Goal: Information Seeking & Learning: Understand process/instructions

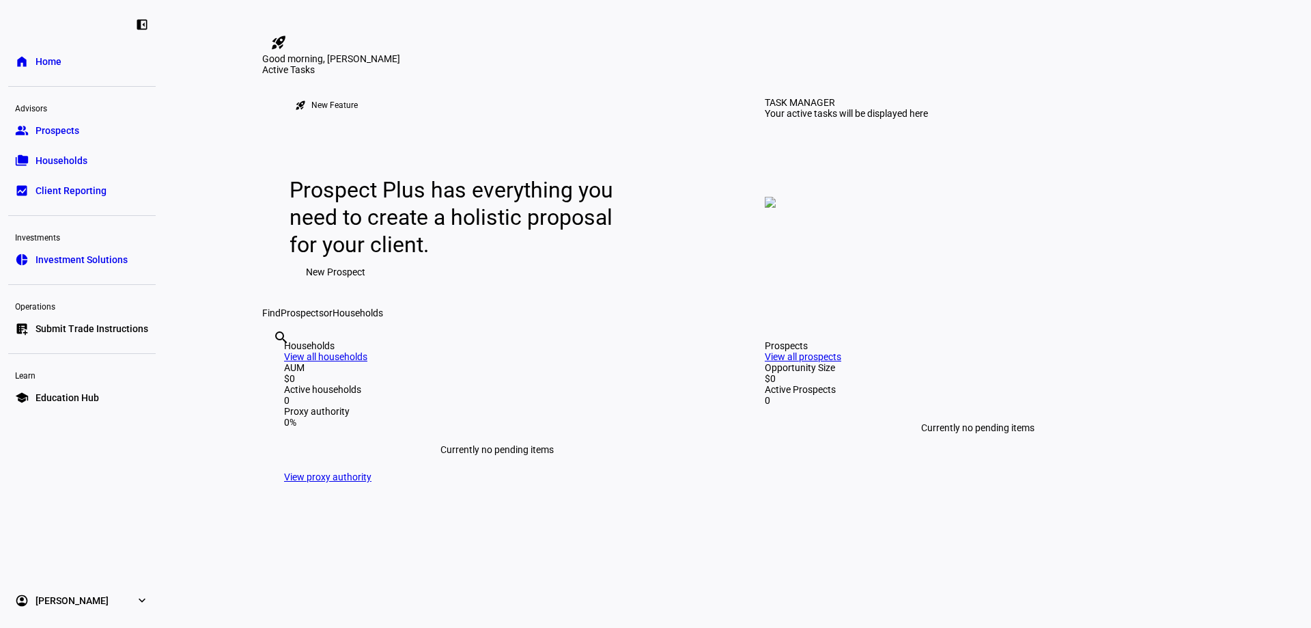
click at [92, 122] on link "group Prospects" at bounding box center [82, 130] width 148 height 27
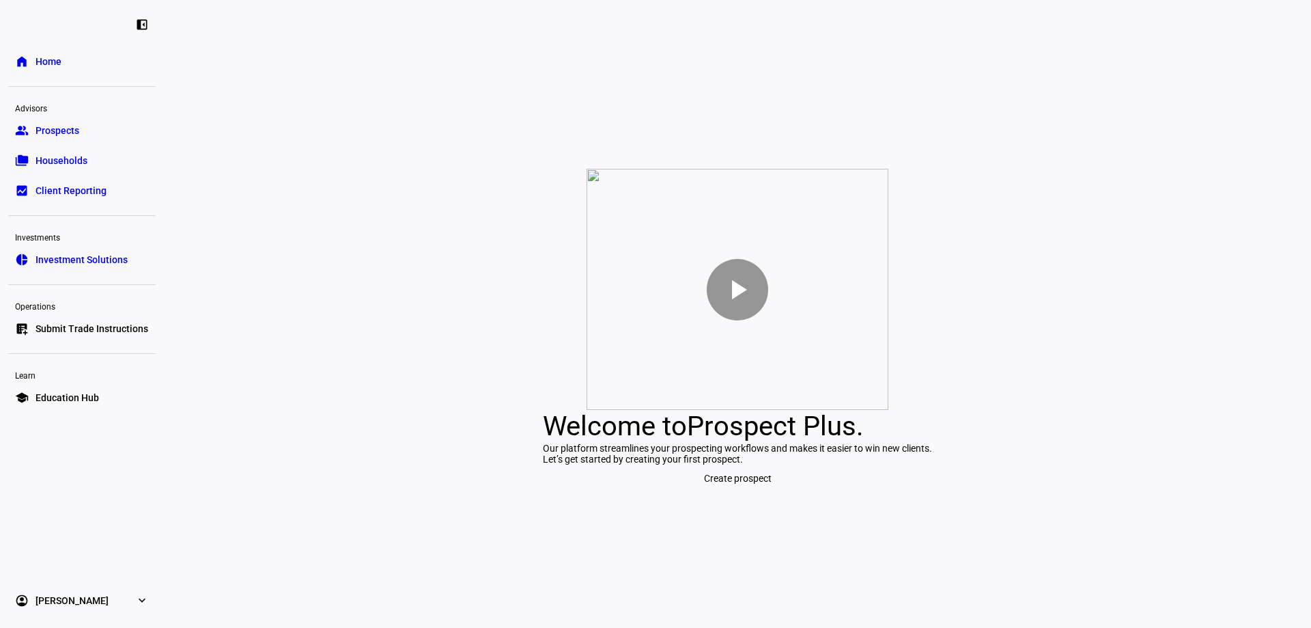
drag, startPoint x: 745, startPoint y: 587, endPoint x: 473, endPoint y: 492, distance: 288.3
click at [743, 585] on div "play_arrow Welcome to Prospect Plus . Our platform streamlines your prospecting…" at bounding box center [737, 330] width 1147 height 595
click at [97, 167] on link "folder_copy Households" at bounding box center [82, 160] width 148 height 27
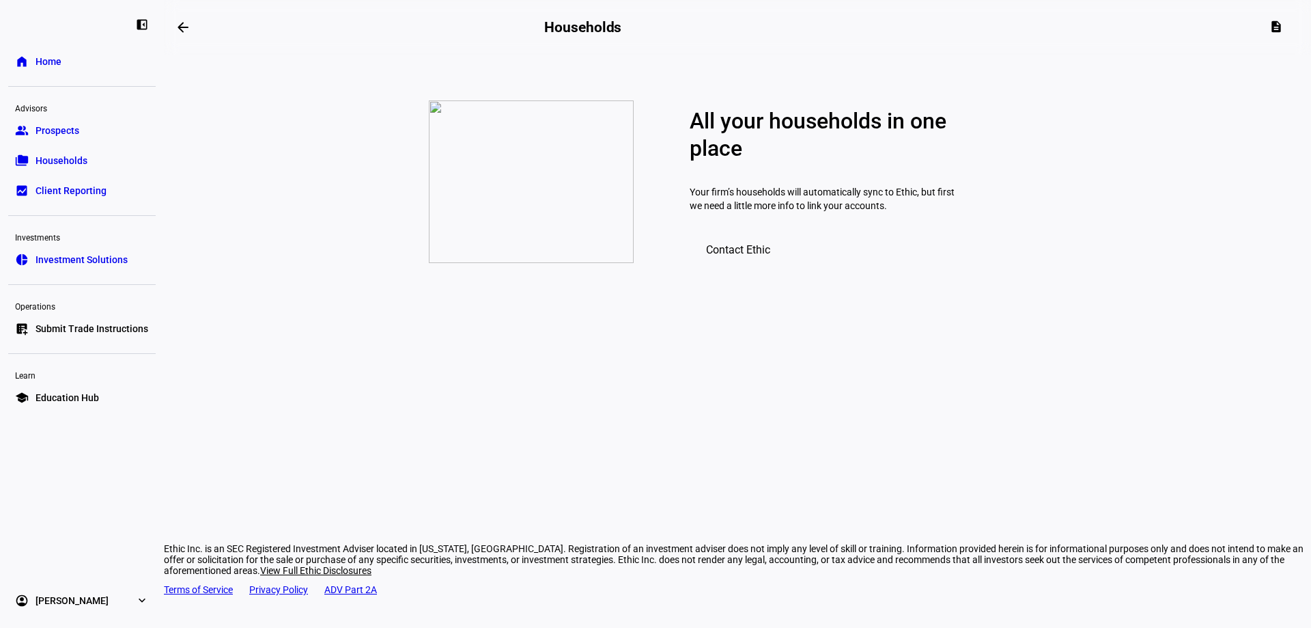
click at [102, 186] on span "Client Reporting" at bounding box center [71, 191] width 71 height 14
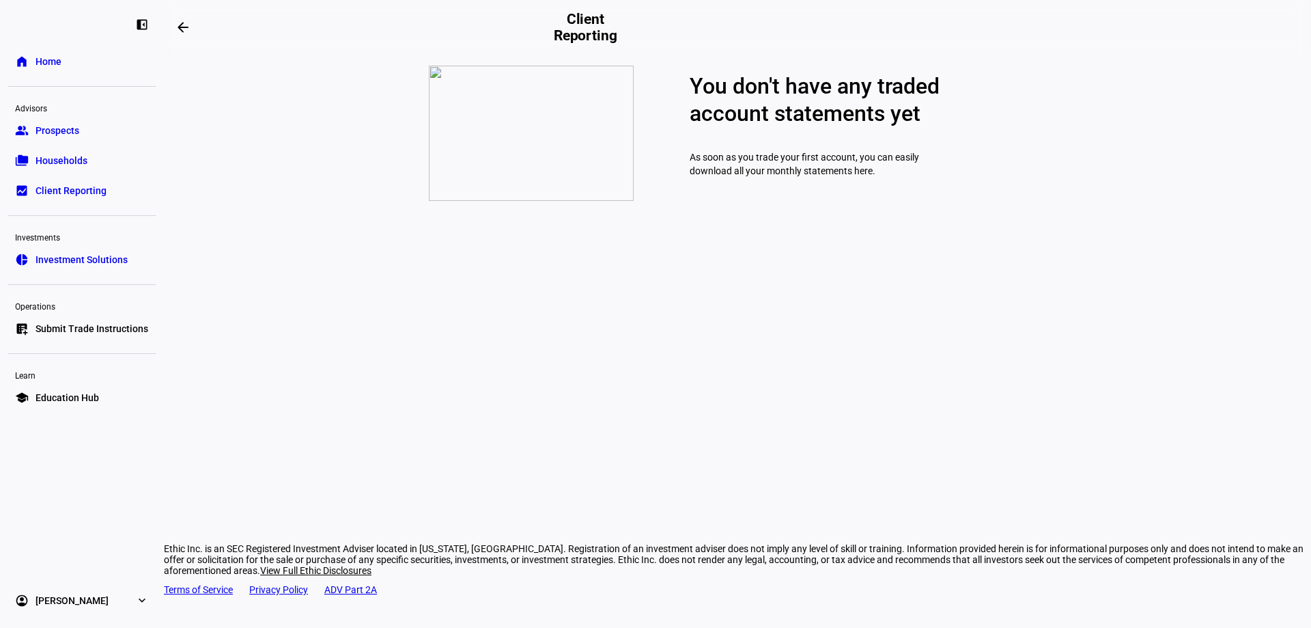
click at [105, 332] on span "Submit Trade Instructions" at bounding box center [92, 329] width 113 height 14
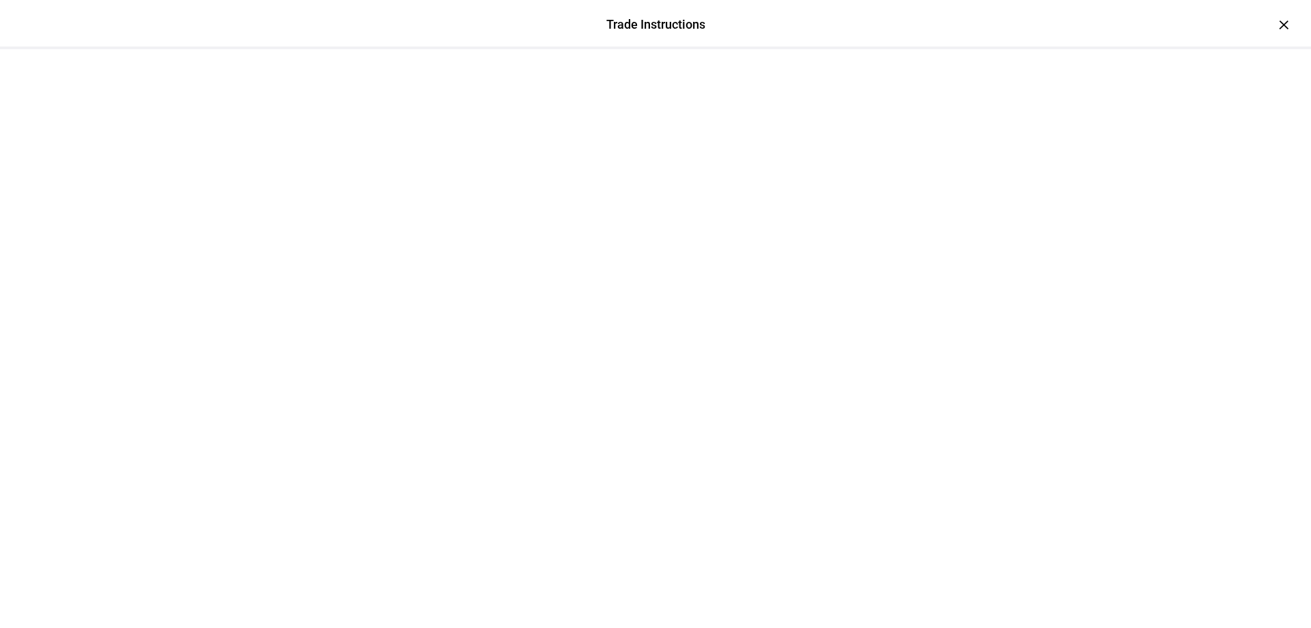
click at [1065, 49] on div at bounding box center [655, 83] width 819 height 68
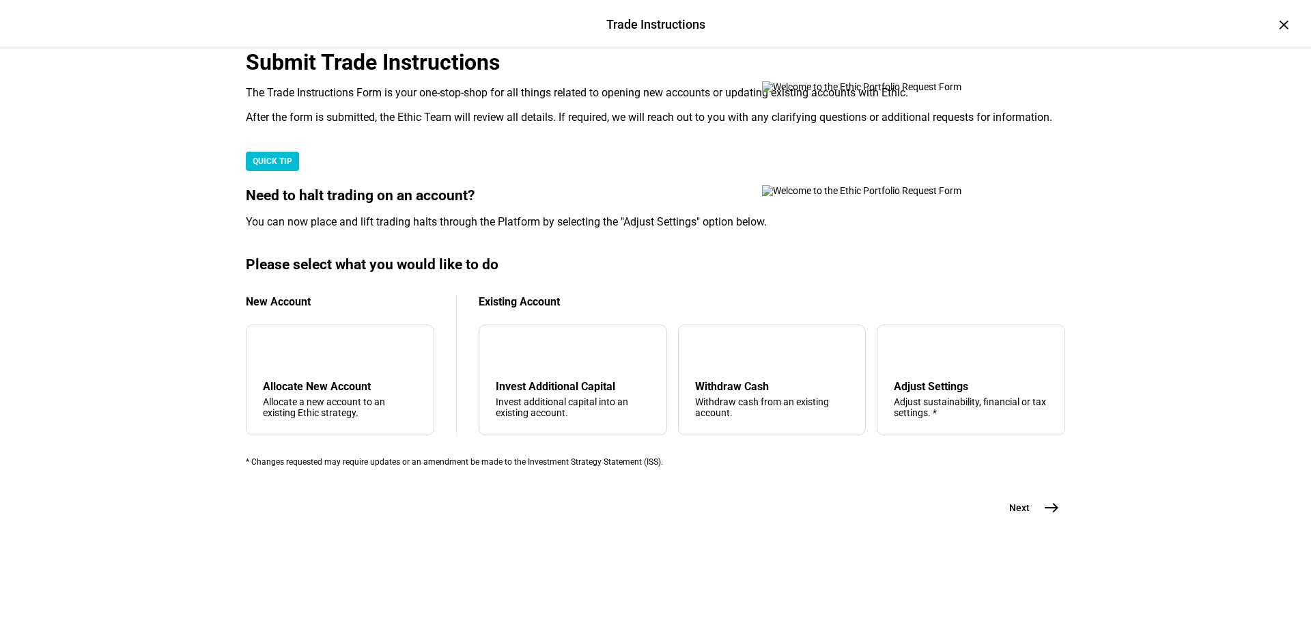
click at [1274, 23] on div "×" at bounding box center [1284, 25] width 22 height 22
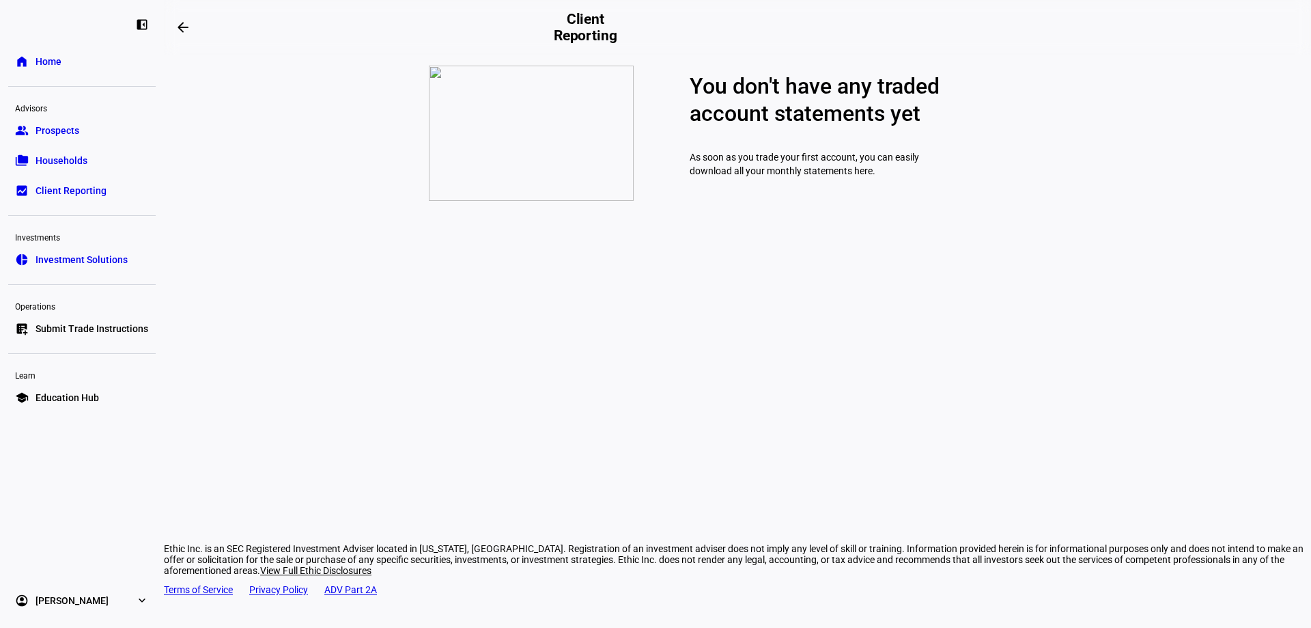
click at [80, 67] on link "home Home" at bounding box center [82, 61] width 148 height 27
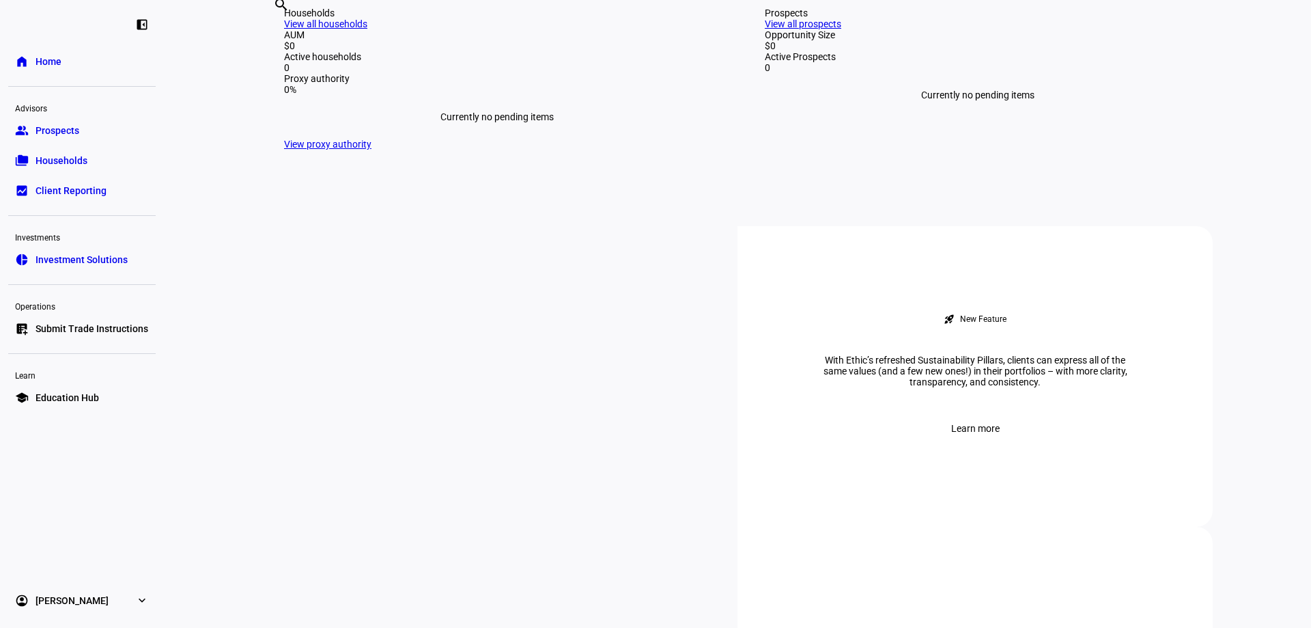
scroll to position [341, 0]
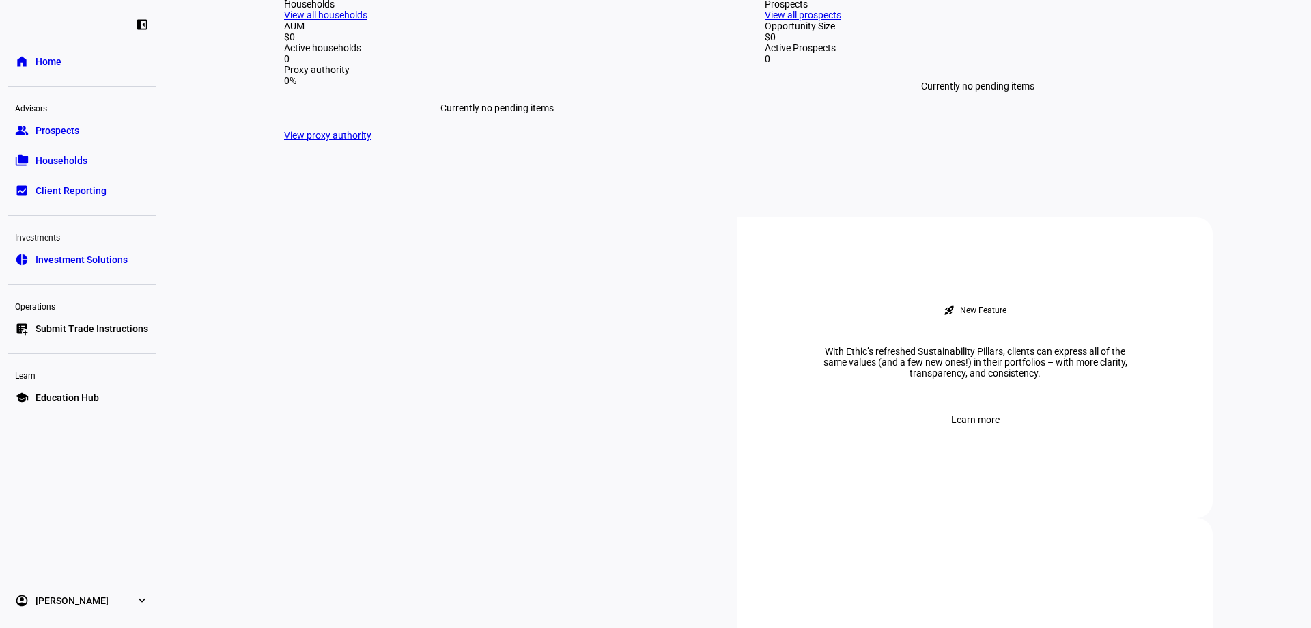
click at [276, 23] on input "text" at bounding box center [274, 14] width 3 height 16
type input "[PERSON_NAME]"
drag, startPoint x: 735, startPoint y: 219, endPoint x: 727, endPoint y: 219, distance: 8.2
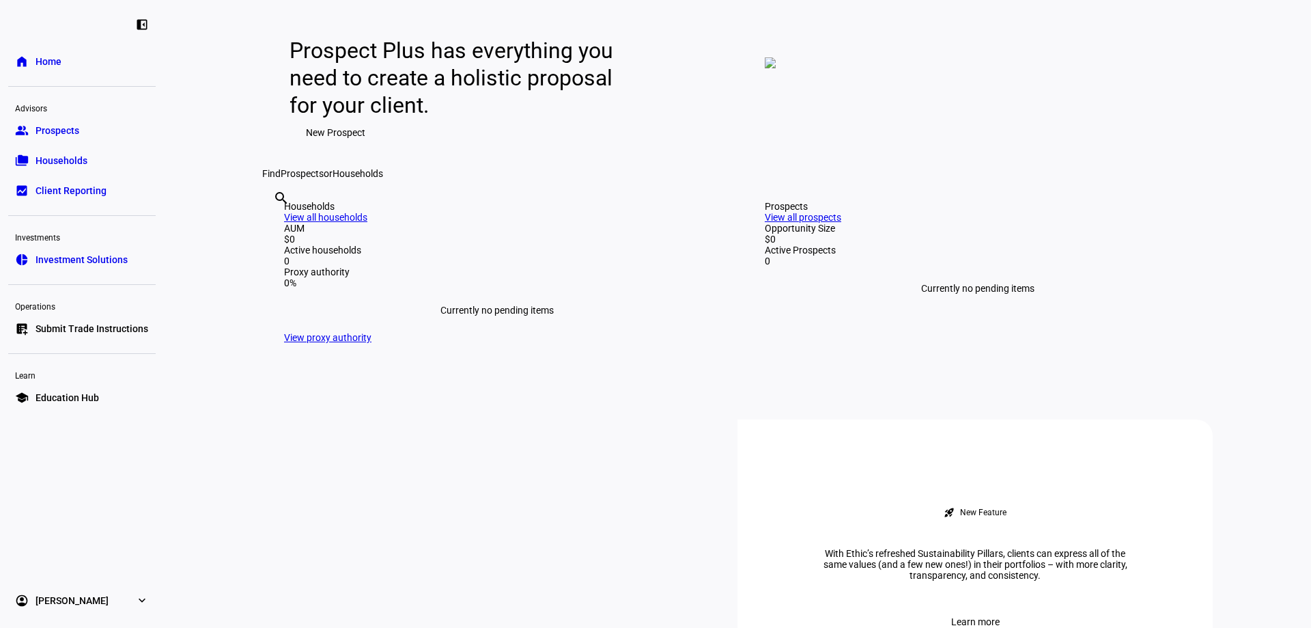
scroll to position [0, 0]
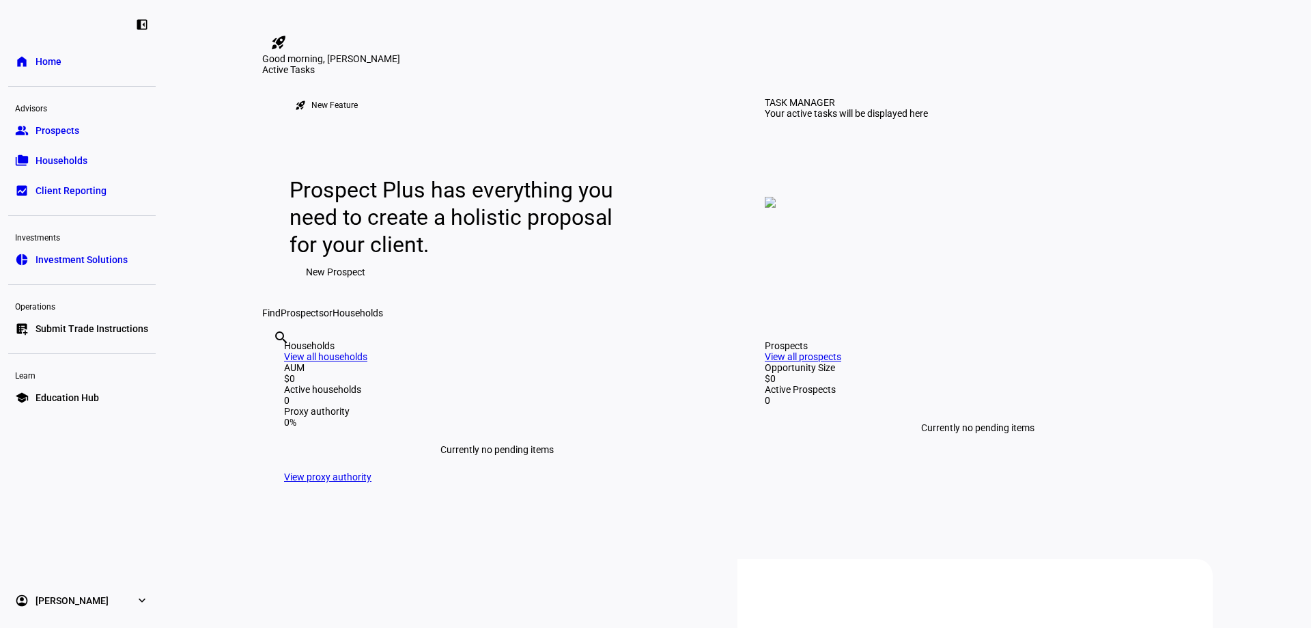
click at [98, 126] on link "group Prospects" at bounding box center [82, 130] width 148 height 27
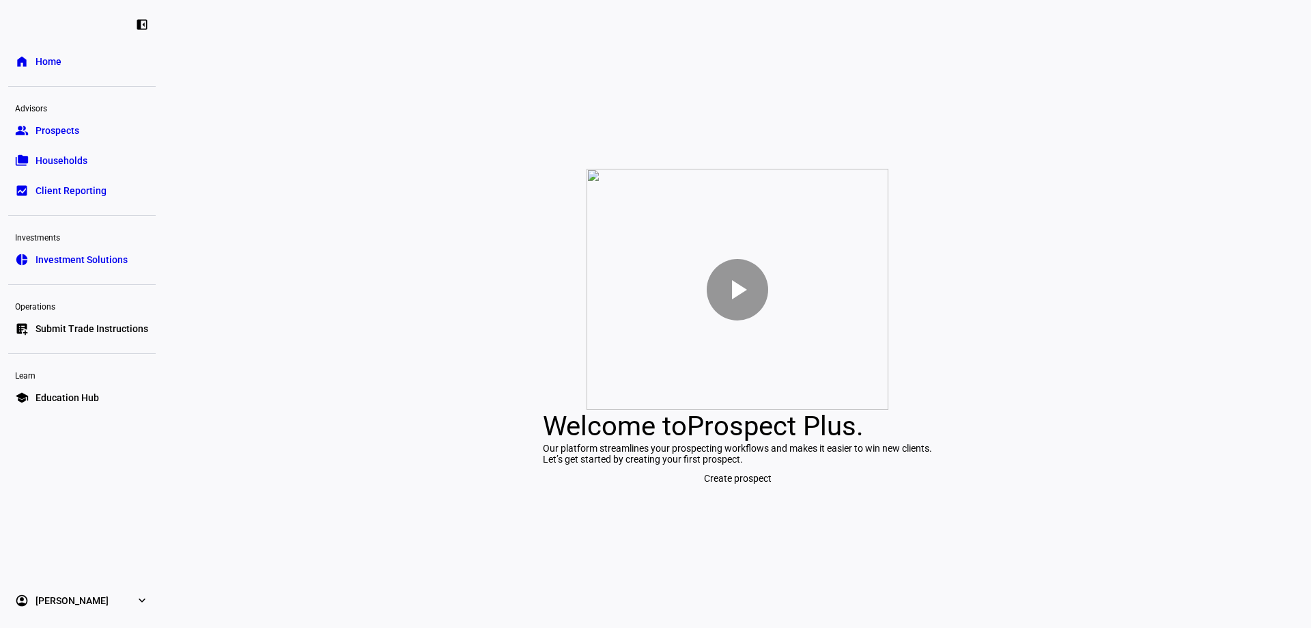
click at [89, 160] on link "folder_copy Households" at bounding box center [82, 160] width 148 height 27
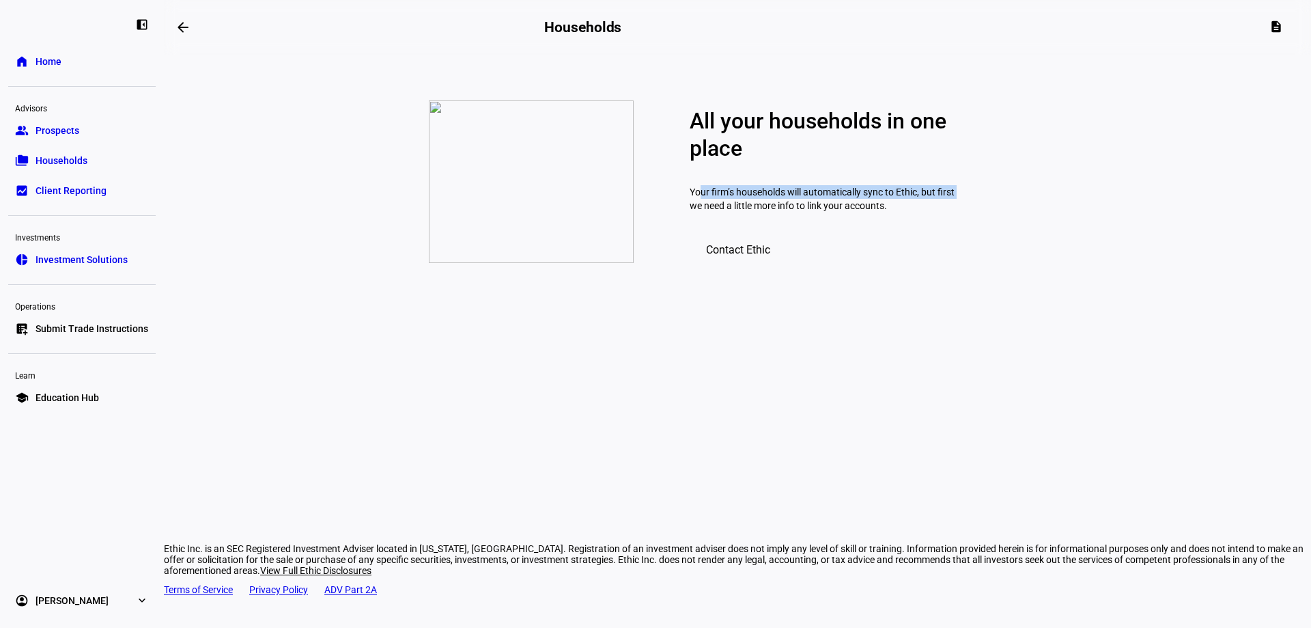
drag, startPoint x: 709, startPoint y: 210, endPoint x: 925, endPoint y: 226, distance: 217.0
click at [974, 217] on div "All your households in one place Your firm’s households will automatically sync…" at bounding box center [994, 181] width 608 height 163
click at [729, 256] on span "Contact Ethic" at bounding box center [738, 249] width 64 height 13
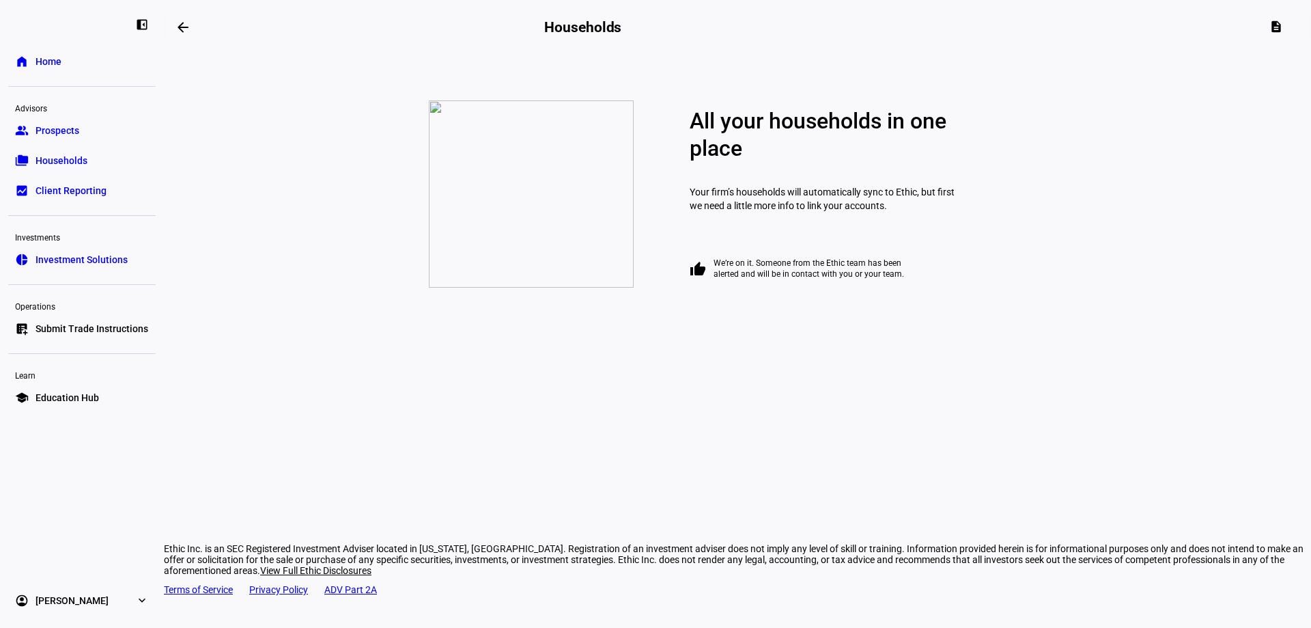
click at [731, 252] on div "thumb_up We’re on it. Someone from the Ethic team has been alerted and will be …" at bounding box center [994, 262] width 608 height 52
drag, startPoint x: 725, startPoint y: 289, endPoint x: 935, endPoint y: 289, distance: 210.3
click at [935, 279] on div "thumb_up We’re on it. Someone from the Ethic team has been alerted and will be …" at bounding box center [994, 268] width 608 height 22
drag, startPoint x: 805, startPoint y: 258, endPoint x: 787, endPoint y: 242, distance: 24.7
click at [804, 257] on div "thumb_up We’re on it. Someone from the Ethic team has been alerted and will be …" at bounding box center [994, 262] width 608 height 52
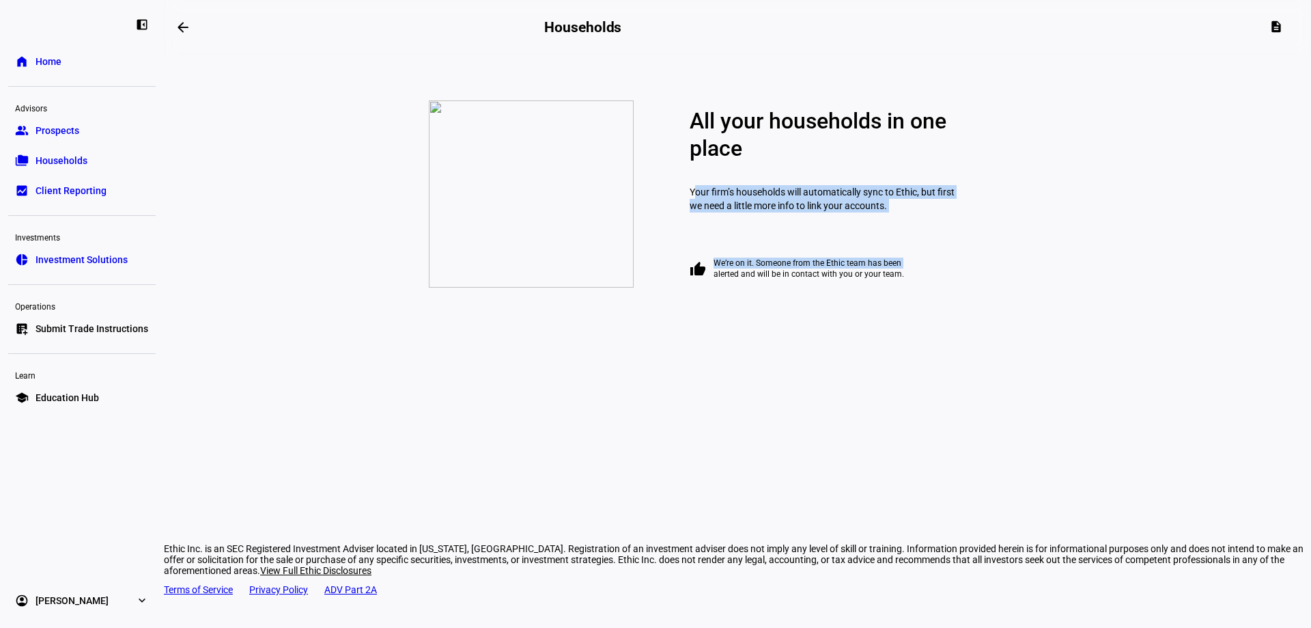
drag, startPoint x: 706, startPoint y: 203, endPoint x: 989, endPoint y: 224, distance: 283.5
click at [1013, 212] on div "All your households in one place Your firm’s households will automatically sync…" at bounding box center [994, 193] width 608 height 187
drag, startPoint x: 972, startPoint y: 230, endPoint x: 964, endPoint y: 232, distance: 8.3
click at [972, 230] on div "All your households in one place Your firm’s households will automatically sync…" at bounding box center [994, 193] width 608 height 187
click at [956, 226] on p "Your firm’s households will automatically sync to Ethic, but first we need a li…" at bounding box center [823, 198] width 266 height 55
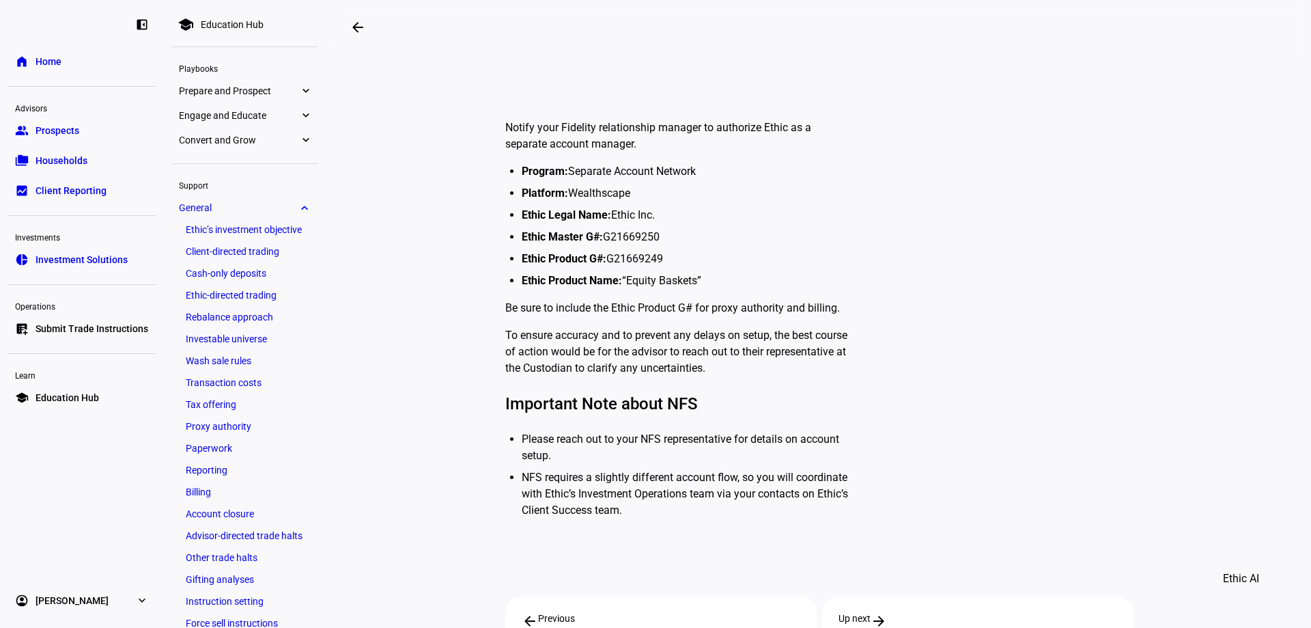
scroll to position [341, 0]
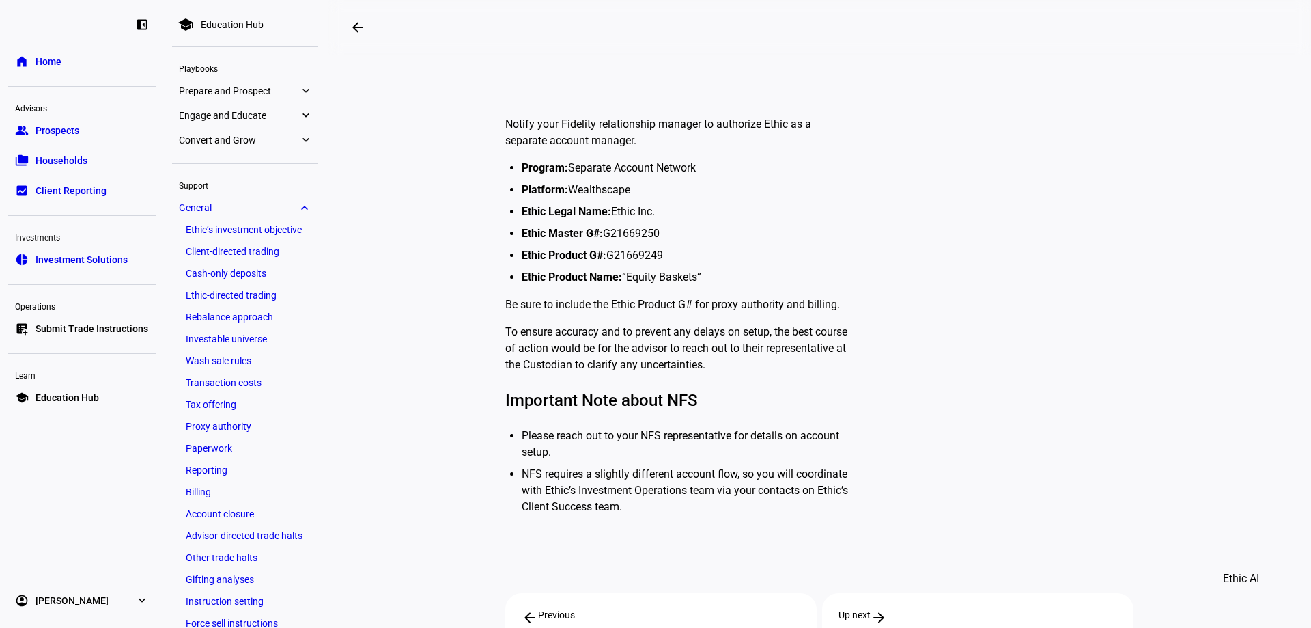
drag, startPoint x: 810, startPoint y: 312, endPoint x: 1020, endPoint y: 116, distance: 287.0
click at [1020, 116] on div "Notify your Fidelity relationship manager to authorize Ethic as a separate acco…" at bounding box center [846, 314] width 683 height 419
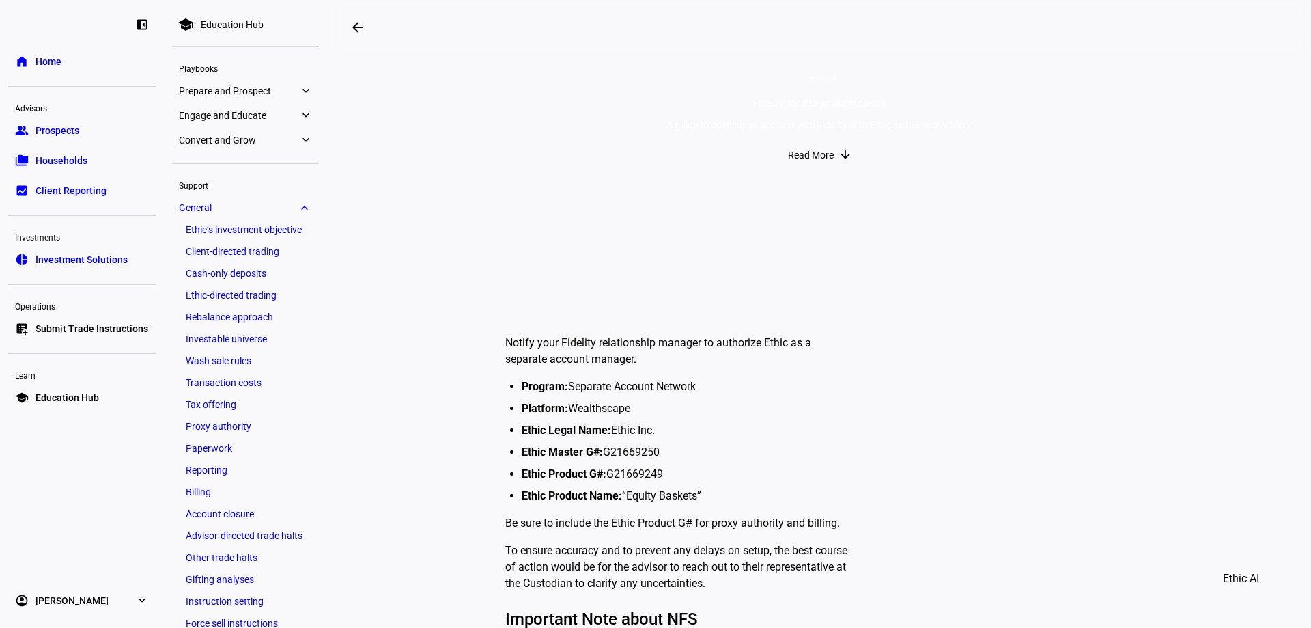
scroll to position [0, 0]
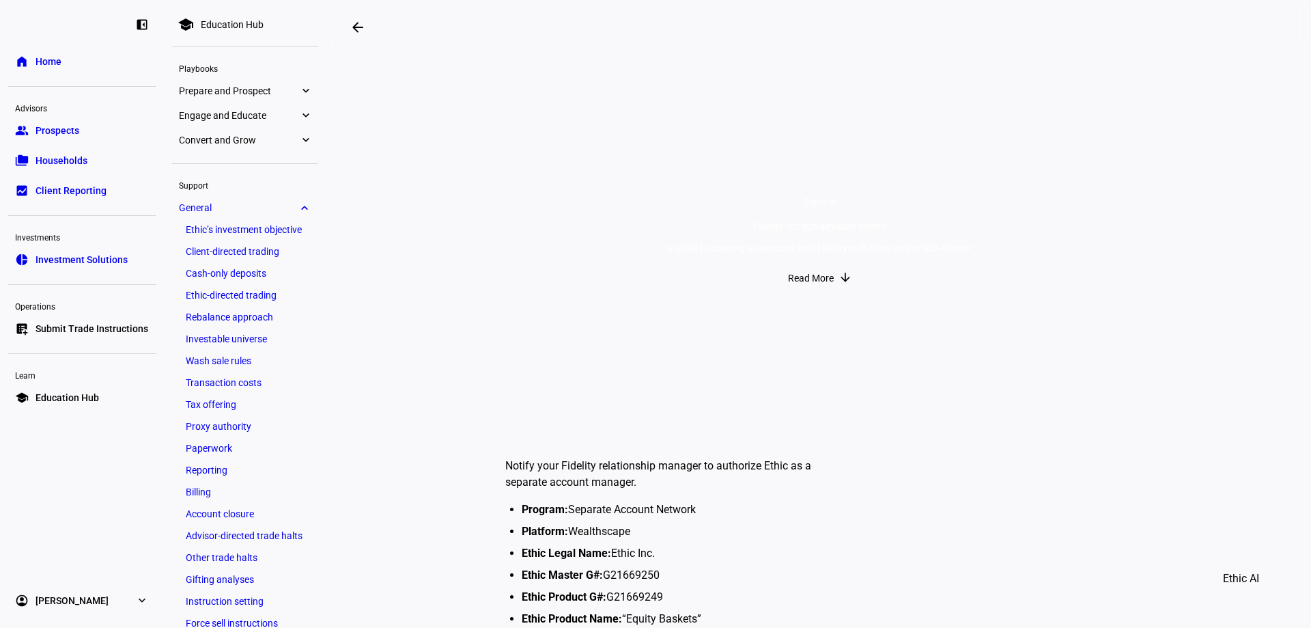
click at [815, 292] on span "Read More" at bounding box center [811, 277] width 46 height 27
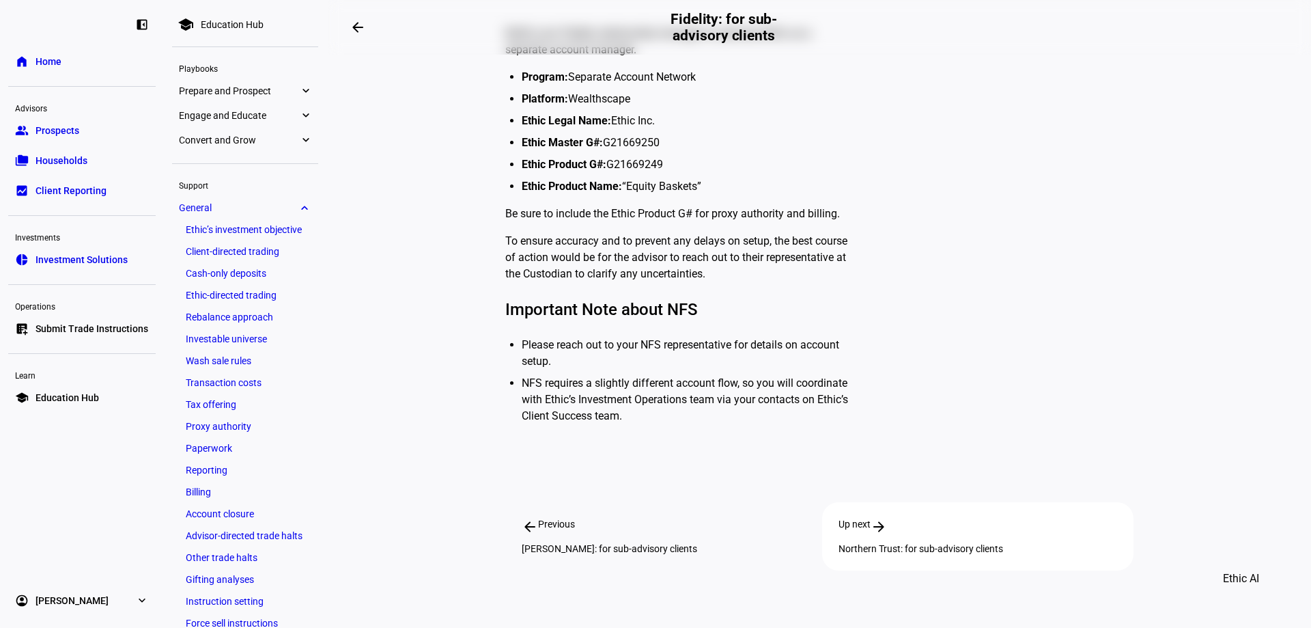
scroll to position [435, 0]
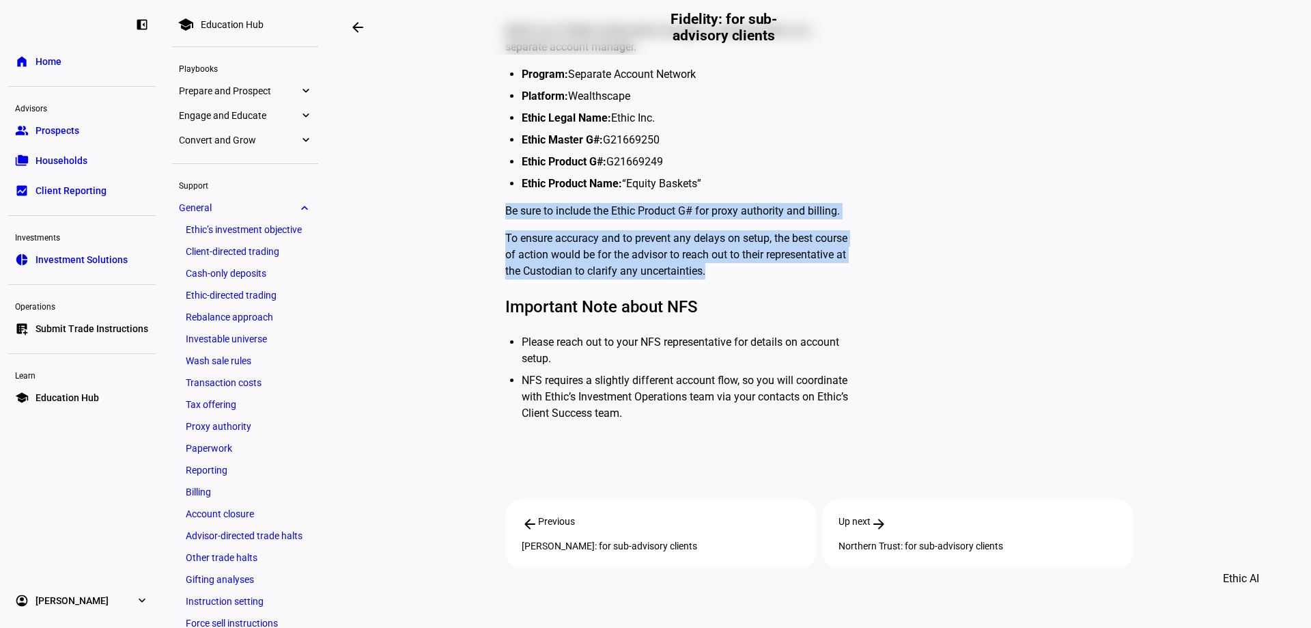
drag, startPoint x: 501, startPoint y: 210, endPoint x: 762, endPoint y: 273, distance: 268.5
click at [762, 273] on div "Notify your Fidelity relationship manager to authorize Ethic as a separate acco…" at bounding box center [680, 221] width 350 height 419
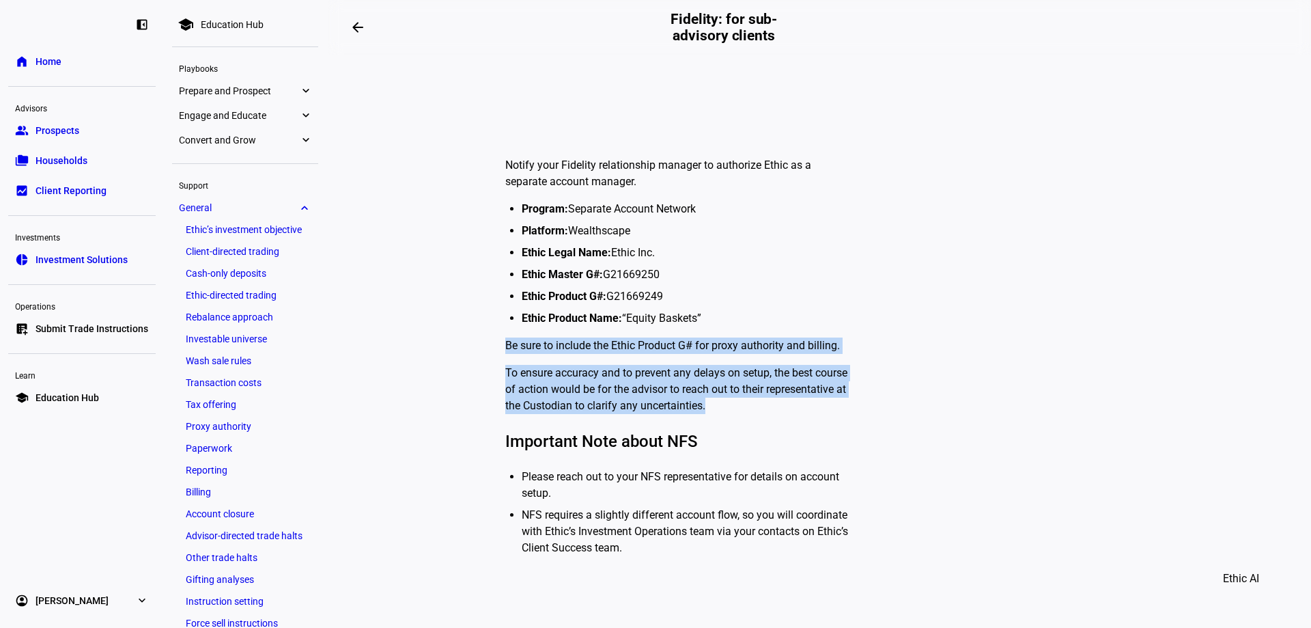
scroll to position [162, 0]
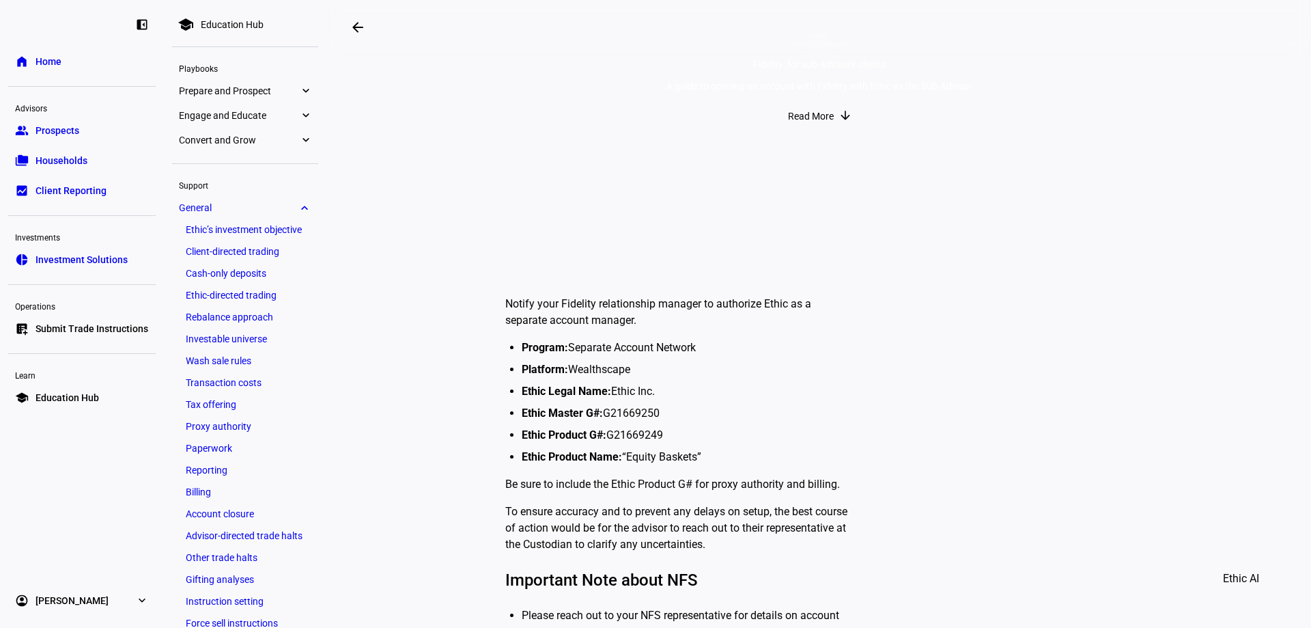
click at [808, 359] on ul "Program: Separate Account Network Platform: Wealthscape Ethic Legal Name: Ethic…" at bounding box center [683, 402] width 344 height 126
drag, startPoint x: 76, startPoint y: 22, endPoint x: 30, endPoint y: 26, distance: 45.9
click at [30, 26] on div at bounding box center [50, 23] width 68 height 15
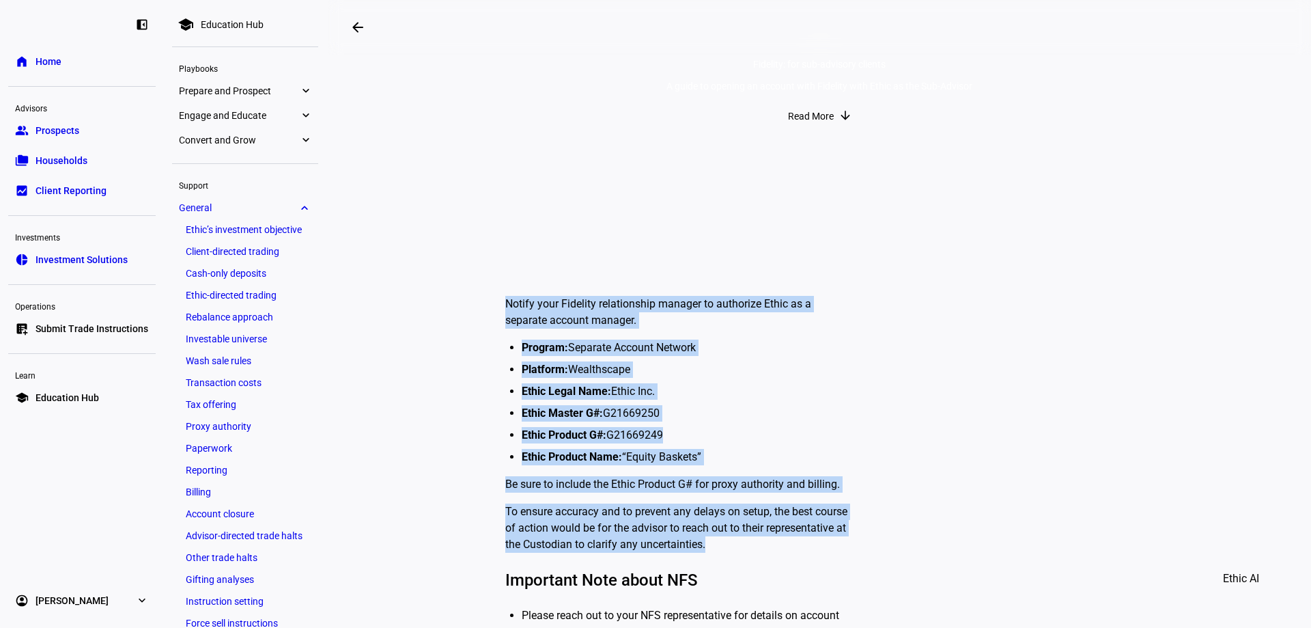
drag, startPoint x: 504, startPoint y: 299, endPoint x: 828, endPoint y: 545, distance: 406.5
click at [837, 546] on div "Notify your Fidelity relationship manager to authorize Ethic as a separate acco…" at bounding box center [680, 494] width 350 height 419
click at [789, 541] on p "To ensure accuracy and to prevent any delays on setup, the best course of actio…" at bounding box center [680, 527] width 350 height 49
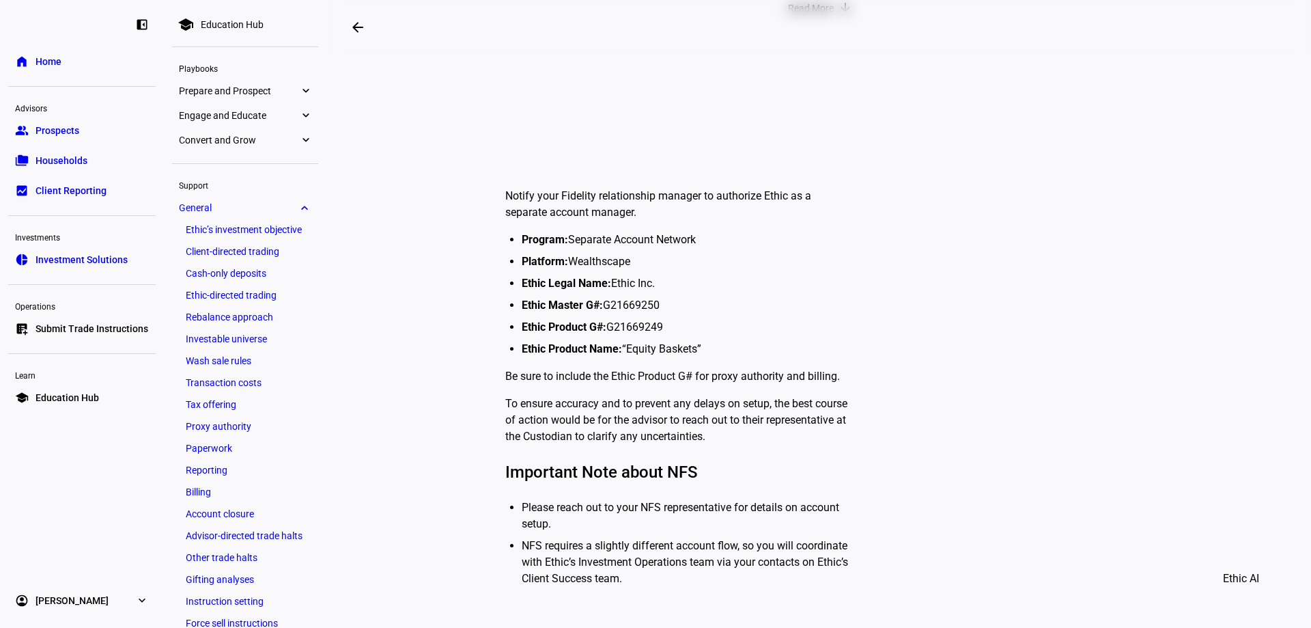
scroll to position [273, 0]
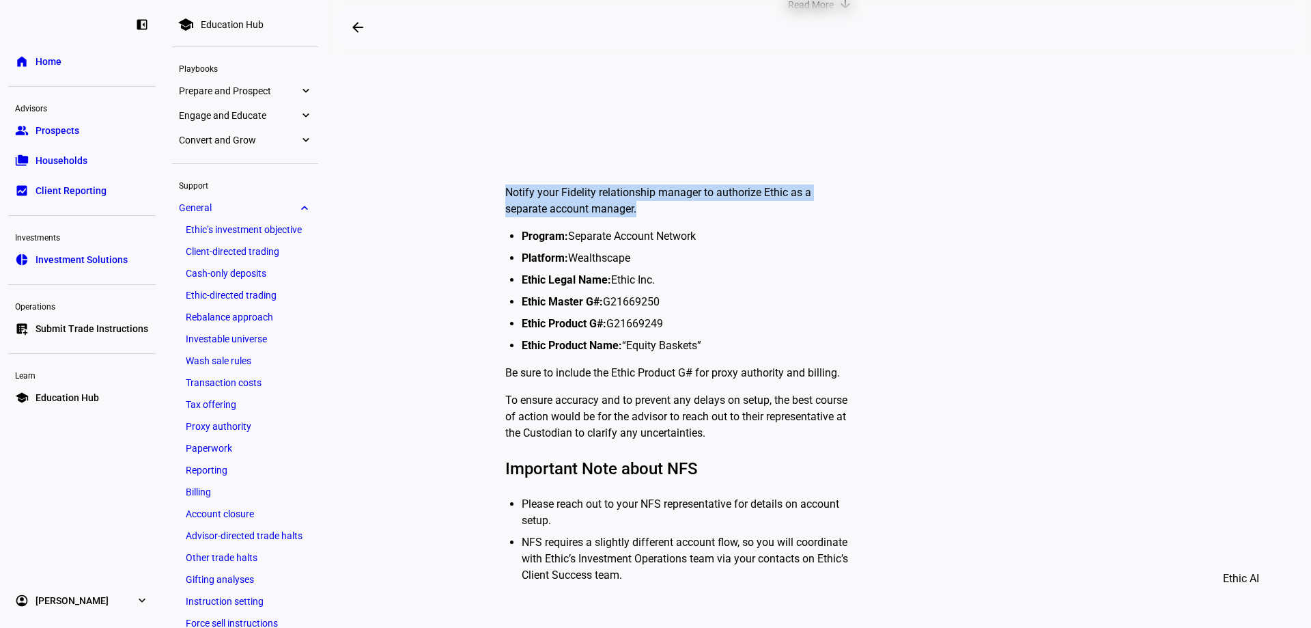
drag, startPoint x: 636, startPoint y: 212, endPoint x: 503, endPoint y: 185, distance: 135.3
click at [505, 185] on p "Notify your Fidelity relationship manager to authorize Ethic as a separate acco…" at bounding box center [680, 200] width 350 height 33
click at [500, 187] on plt-education-hub-article-content "Notify your Fidelity relationship manager to authorize Ethic as a separate acco…" at bounding box center [820, 367] width 738 height 452
drag, startPoint x: 504, startPoint y: 187, endPoint x: 642, endPoint y: 214, distance: 140.5
click at [642, 214] on p "Notify your Fidelity relationship manager to authorize Ethic as a separate acco…" at bounding box center [680, 200] width 350 height 33
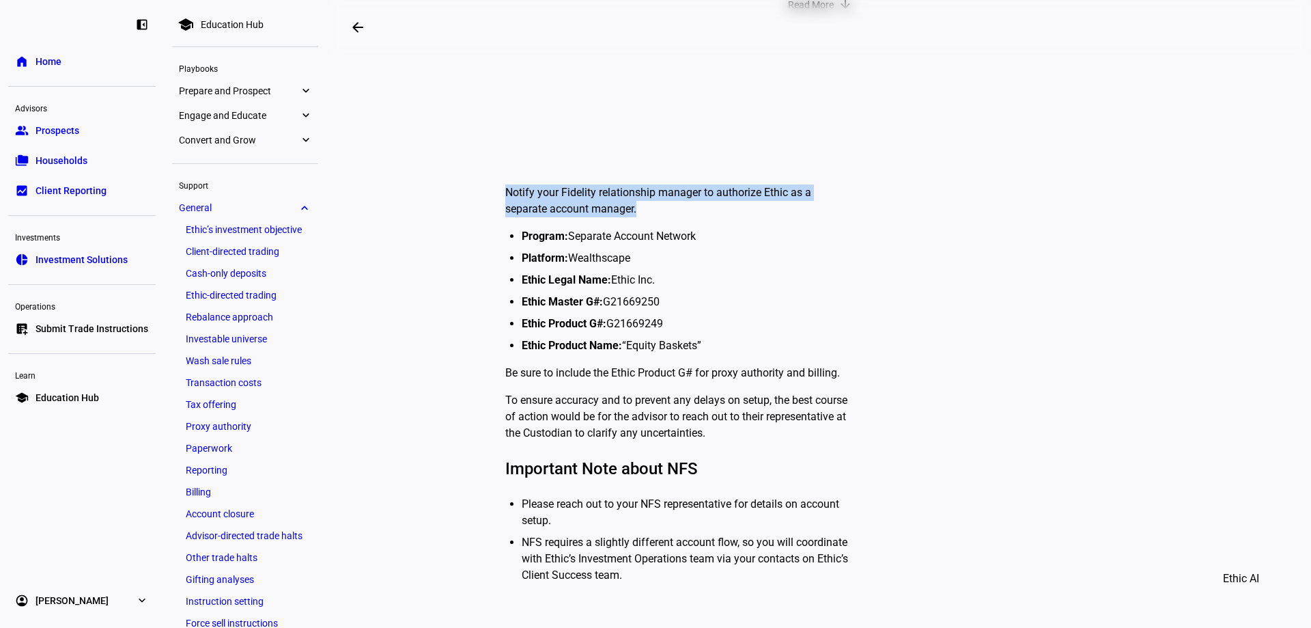
click at [650, 213] on p "Notify your Fidelity relationship manager to authorize Ethic as a separate acco…" at bounding box center [680, 200] width 350 height 33
drag, startPoint x: 650, startPoint y: 213, endPoint x: 637, endPoint y: 212, distance: 13.0
click at [642, 212] on p "Notify your Fidelity relationship manager to authorize Ethic as a separate acco…" at bounding box center [680, 200] width 350 height 33
drag, startPoint x: 499, startPoint y: 191, endPoint x: 608, endPoint y: 201, distance: 110.4
click at [608, 201] on plt-education-hub-article-content "Notify your Fidelity relationship manager to authorize Ethic as a separate acco…" at bounding box center [820, 367] width 738 height 452
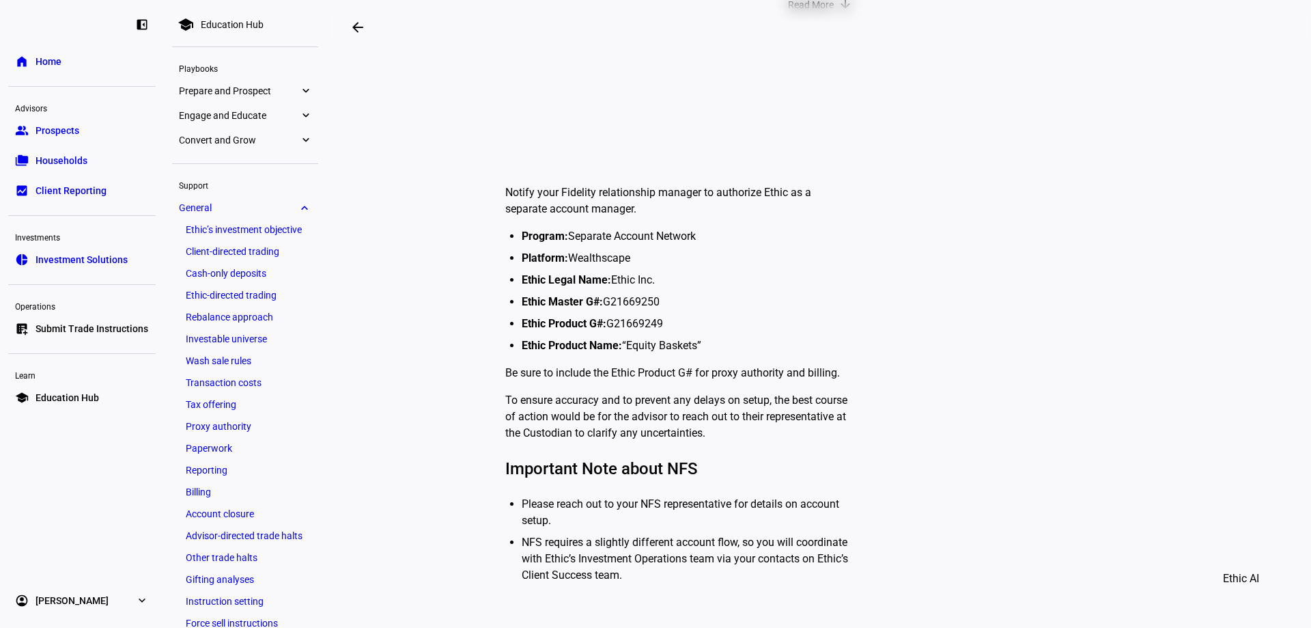
click at [628, 207] on p "Notify your Fidelity relationship manager to authorize Ethic as a separate acco…" at bounding box center [680, 200] width 350 height 33
drag, startPoint x: 640, startPoint y: 210, endPoint x: 502, endPoint y: 189, distance: 139.6
click at [505, 189] on p "Notify your Fidelity relationship manager to authorize Ethic as a separate acco…" at bounding box center [680, 200] width 350 height 33
drag, startPoint x: 505, startPoint y: 189, endPoint x: 724, endPoint y: 214, distance: 219.9
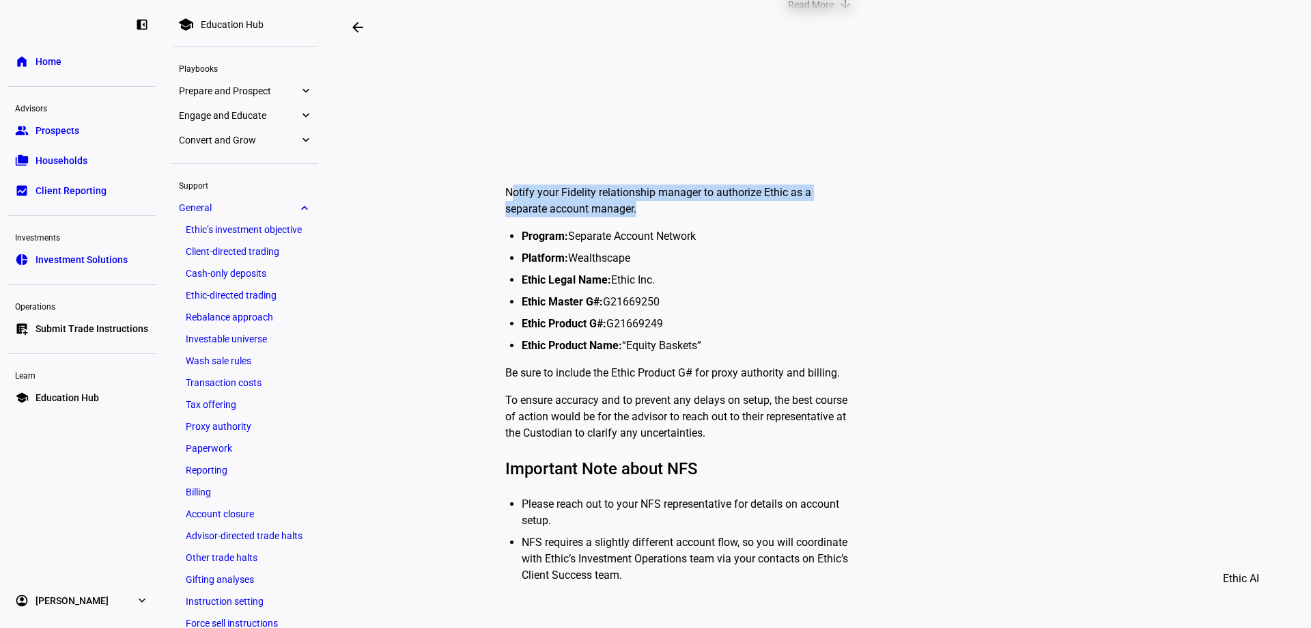
click at [724, 214] on p "Notify your Fidelity relationship manager to authorize Ethic as a separate acco…" at bounding box center [680, 200] width 350 height 33
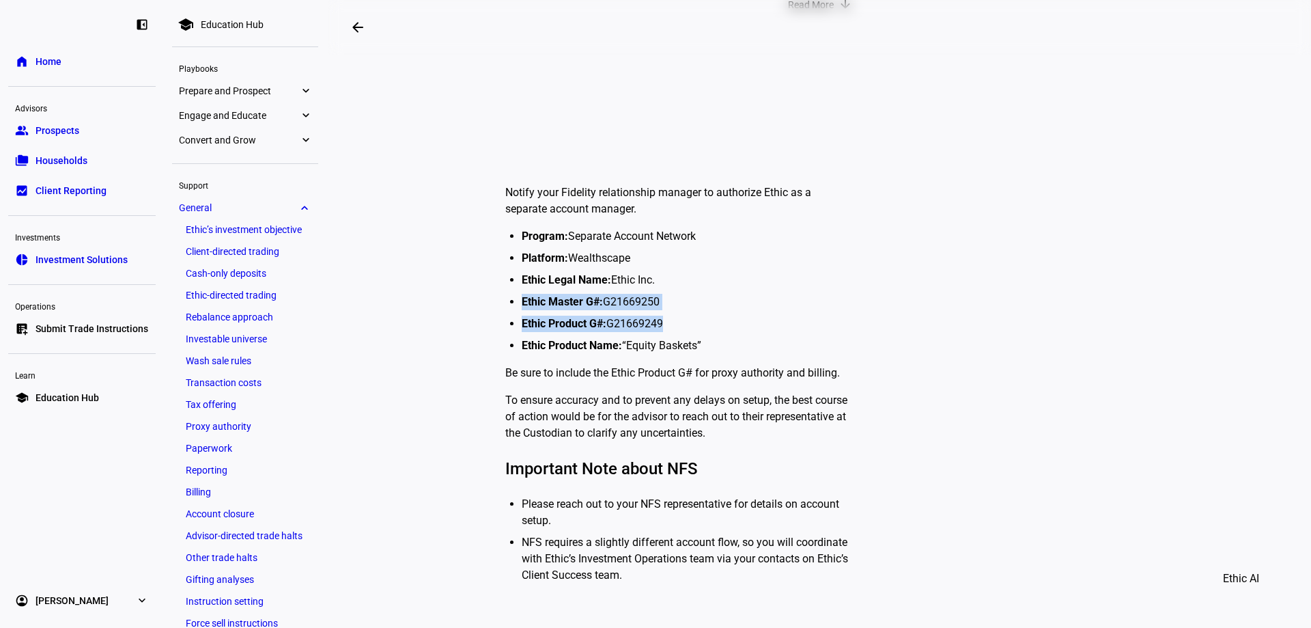
drag, startPoint x: 677, startPoint y: 324, endPoint x: 519, endPoint y: 294, distance: 160.6
click at [519, 294] on ul "Program: Separate Account Network Platform: Wealthscape Ethic Legal Name: Ethic…" at bounding box center [683, 291] width 344 height 126
click at [667, 316] on li "Ethic Product G#: G21669249 ‍" at bounding box center [688, 323] width 333 height 16
drag, startPoint x: 667, startPoint y: 318, endPoint x: 537, endPoint y: 300, distance: 130.3
click at [537, 300] on ul "Program: Separate Account Network Platform: Wealthscape Ethic Legal Name: Ethic…" at bounding box center [683, 291] width 344 height 126
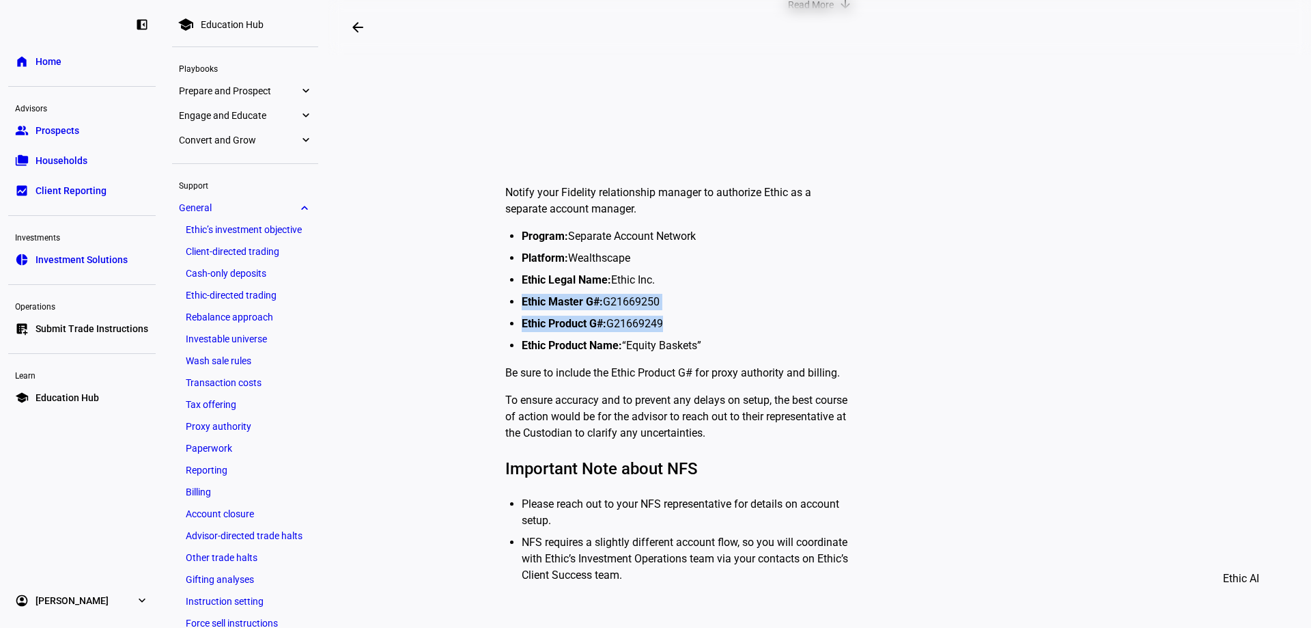
click at [692, 324] on li "Ethic Product G#: G21669249 ‍" at bounding box center [688, 323] width 333 height 16
drag, startPoint x: 688, startPoint y: 324, endPoint x: 499, endPoint y: 302, distance: 190.4
click at [499, 302] on plt-education-hub-article-content "Notify your Fidelity relationship manager to authorize Ethic as a separate acco…" at bounding box center [820, 367] width 738 height 452
drag, startPoint x: 494, startPoint y: 183, endPoint x: 695, endPoint y: 220, distance: 204.1
click at [695, 220] on plt-education-hub-article-content "Notify your Fidelity relationship manager to authorize Ethic as a separate acco…" at bounding box center [820, 367] width 738 height 452
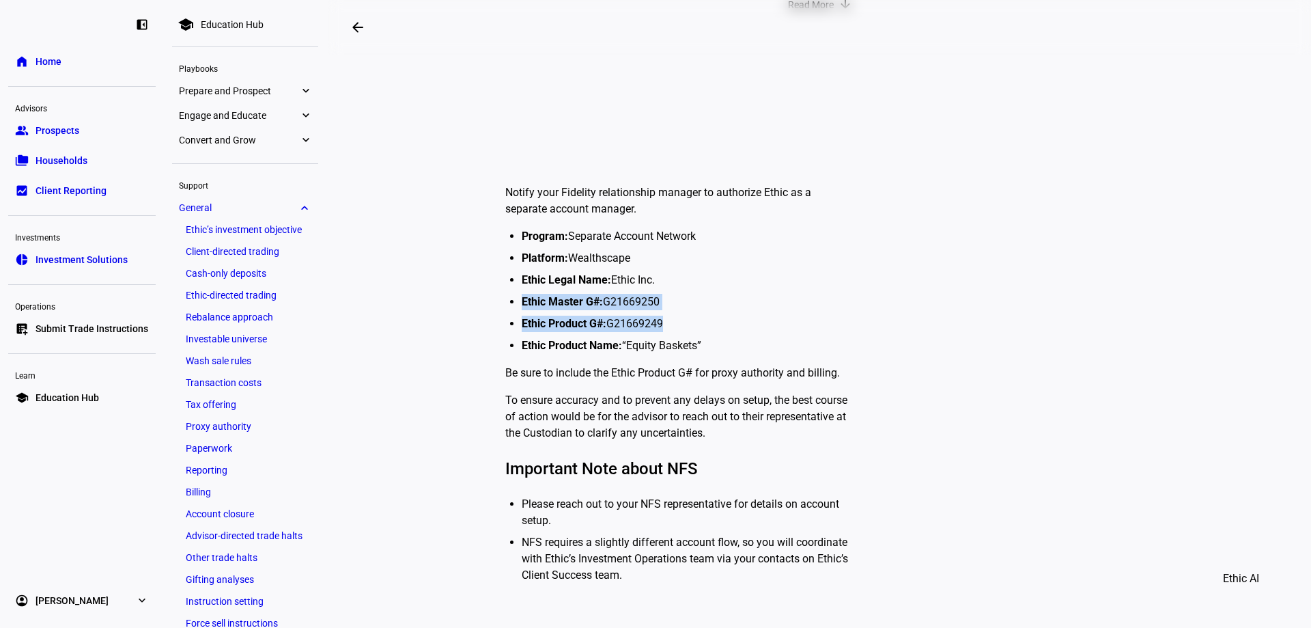
click at [695, 206] on p "Notify your Fidelity relationship manager to authorize Ethic as a separate acco…" at bounding box center [680, 200] width 350 height 33
drag, startPoint x: 705, startPoint y: 225, endPoint x: 499, endPoint y: 178, distance: 212.4
click at [499, 178] on plt-education-hub-article-content "Notify your Fidelity relationship manager to authorize Ethic as a separate acco…" at bounding box center [820, 367] width 738 height 452
click at [732, 230] on li "Program: Separate Account Network" at bounding box center [688, 236] width 333 height 16
drag, startPoint x: 732, startPoint y: 234, endPoint x: 464, endPoint y: 193, distance: 271.4
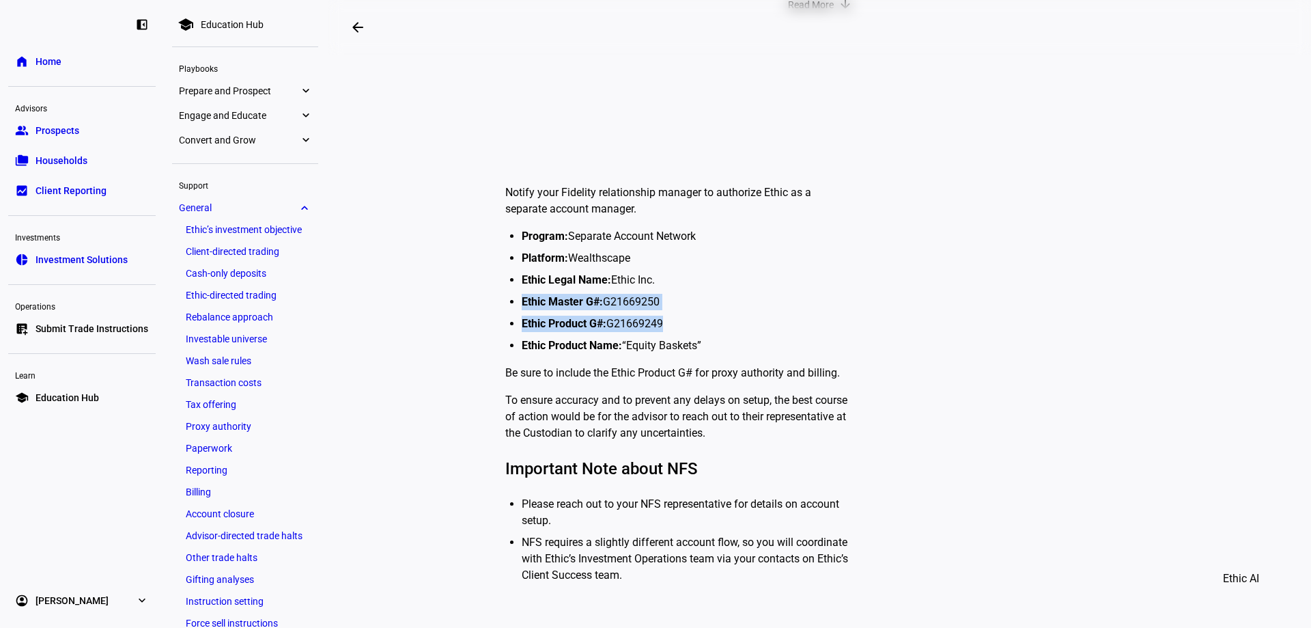
click at [464, 193] on plt-education-hub-article-content "Notify your Fidelity relationship manager to authorize Ethic as a separate acco…" at bounding box center [820, 367] width 738 height 452
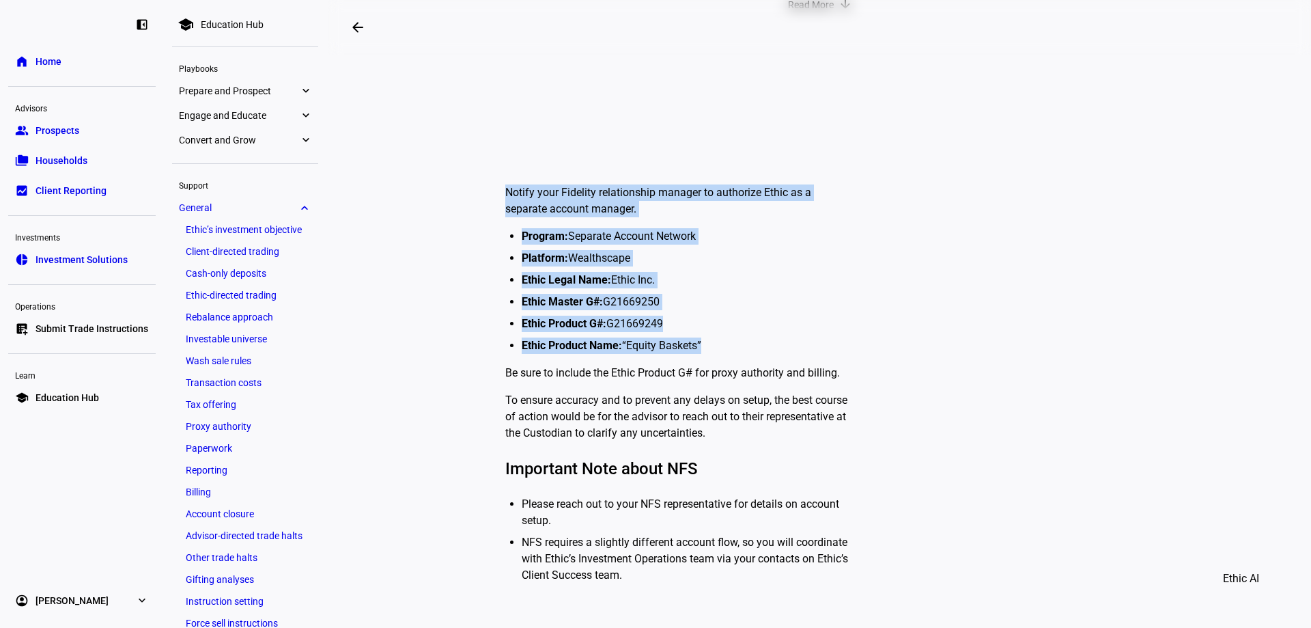
drag, startPoint x: 703, startPoint y: 339, endPoint x: 499, endPoint y: 168, distance: 267.1
click at [499, 168] on plt-education-hub-article-content "Notify your Fidelity relationship manager to authorize Ethic as a separate acco…" at bounding box center [820, 367] width 738 height 452
click at [718, 343] on li "Ethic Product Name: “Equity Baskets”" at bounding box center [688, 345] width 333 height 16
drag, startPoint x: 710, startPoint y: 344, endPoint x: 497, endPoint y: 175, distance: 272.2
click at [497, 175] on plt-education-hub-article-content "Notify your Fidelity relationship manager to authorize Ethic as a separate acco…" at bounding box center [820, 367] width 738 height 452
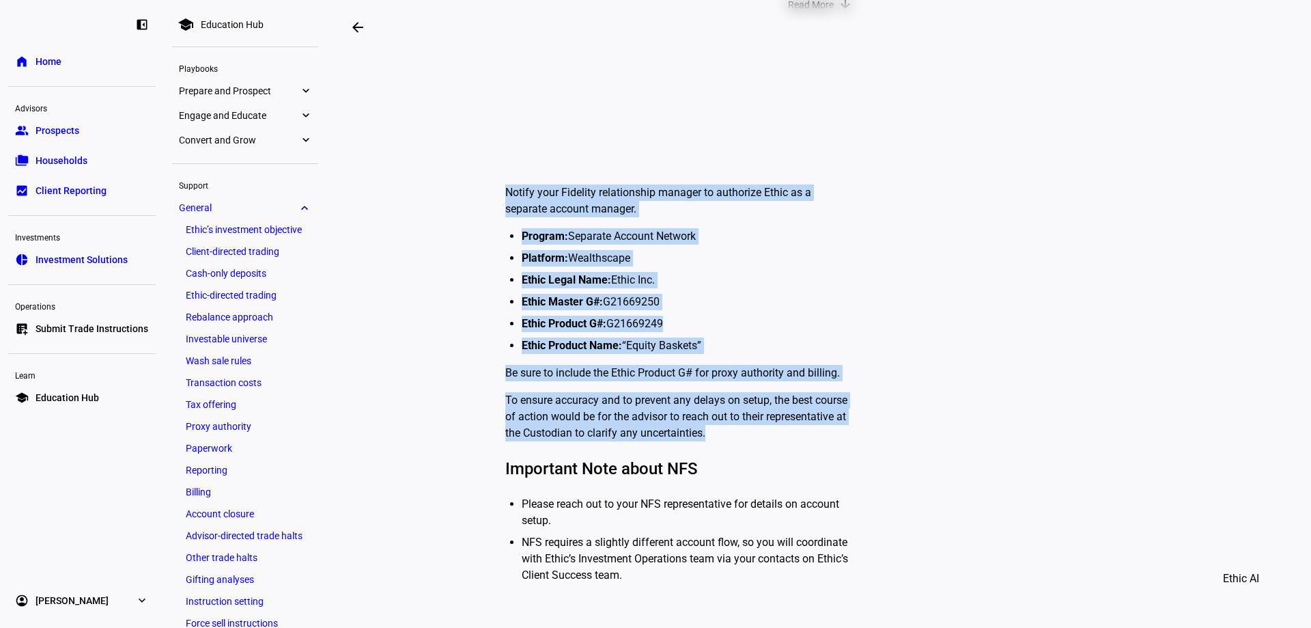
drag, startPoint x: 712, startPoint y: 434, endPoint x: 486, endPoint y: 194, distance: 329.5
click at [486, 194] on plt-education-hub-article-content "Notify your Fidelity relationship manager to authorize Ethic as a separate acco…" at bounding box center [820, 367] width 738 height 452
click at [702, 267] on ul "Program: Separate Account Network Platform: Wealthscape Ethic Legal Name: Ethic…" at bounding box center [683, 291] width 344 height 126
click at [691, 265] on li "Platform: Wealthscape" at bounding box center [688, 258] width 333 height 16
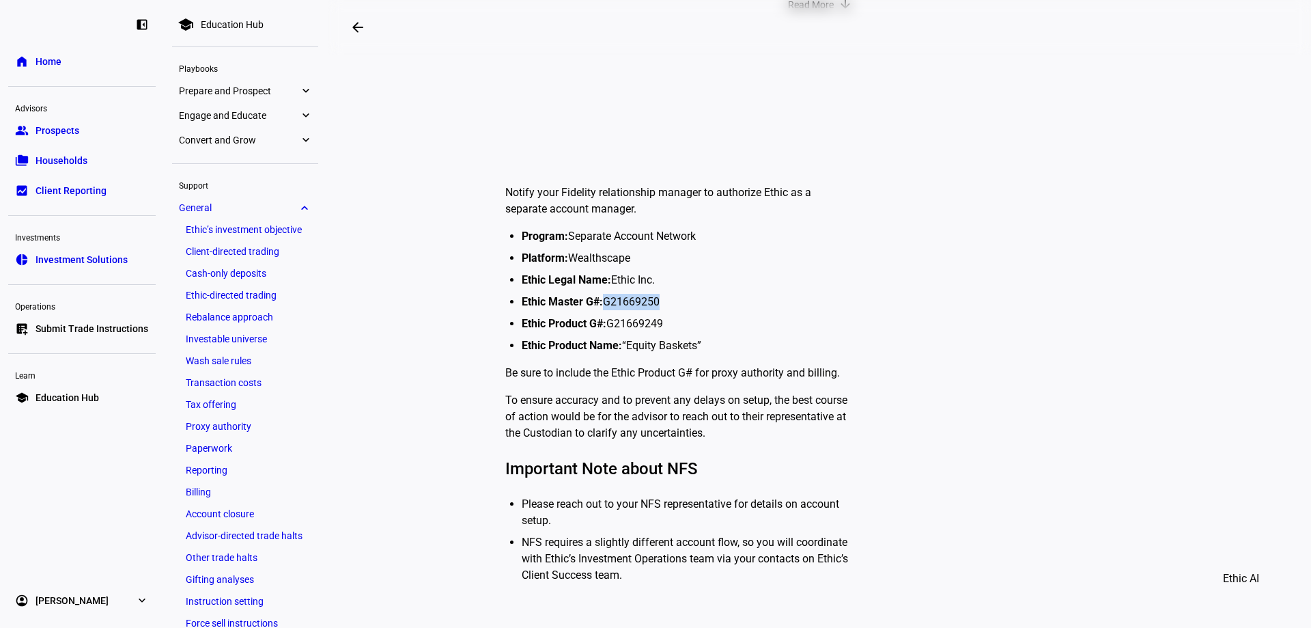
drag, startPoint x: 663, startPoint y: 301, endPoint x: 603, endPoint y: 305, distance: 60.2
click at [603, 305] on li "Ethic Master G#: G21669250" at bounding box center [688, 302] width 333 height 16
copy li "G21669250"
click at [629, 285] on li "Ethic Legal Name: Ethic Inc." at bounding box center [688, 280] width 333 height 16
drag, startPoint x: 669, startPoint y: 322, endPoint x: 606, endPoint y: 325, distance: 63.6
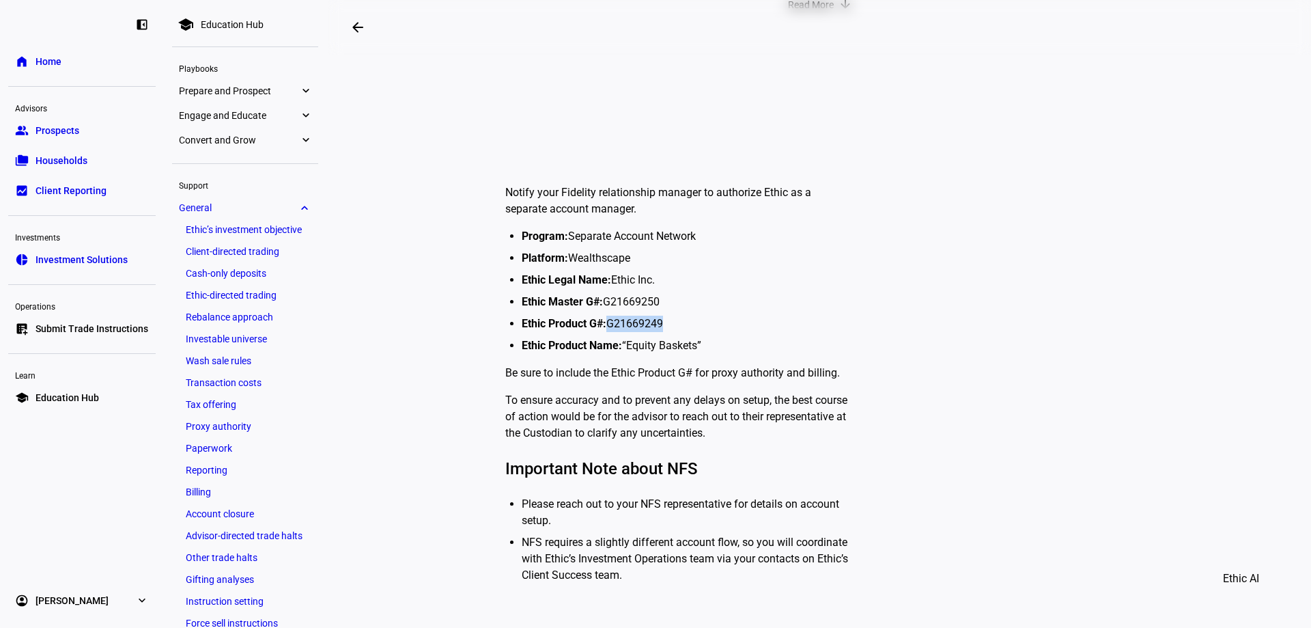
click at [606, 325] on li "Ethic Product G#: G21669249 ‍" at bounding box center [688, 323] width 333 height 16
copy li "G21669249"
drag, startPoint x: 516, startPoint y: 322, endPoint x: 676, endPoint y: 318, distance: 159.9
click at [676, 318] on ul "Program: Separate Account Network Platform: Wealthscape Ethic Legal Name: Ethic…" at bounding box center [683, 291] width 344 height 126
click at [597, 324] on strong "Ethic Product G#:" at bounding box center [564, 323] width 85 height 13
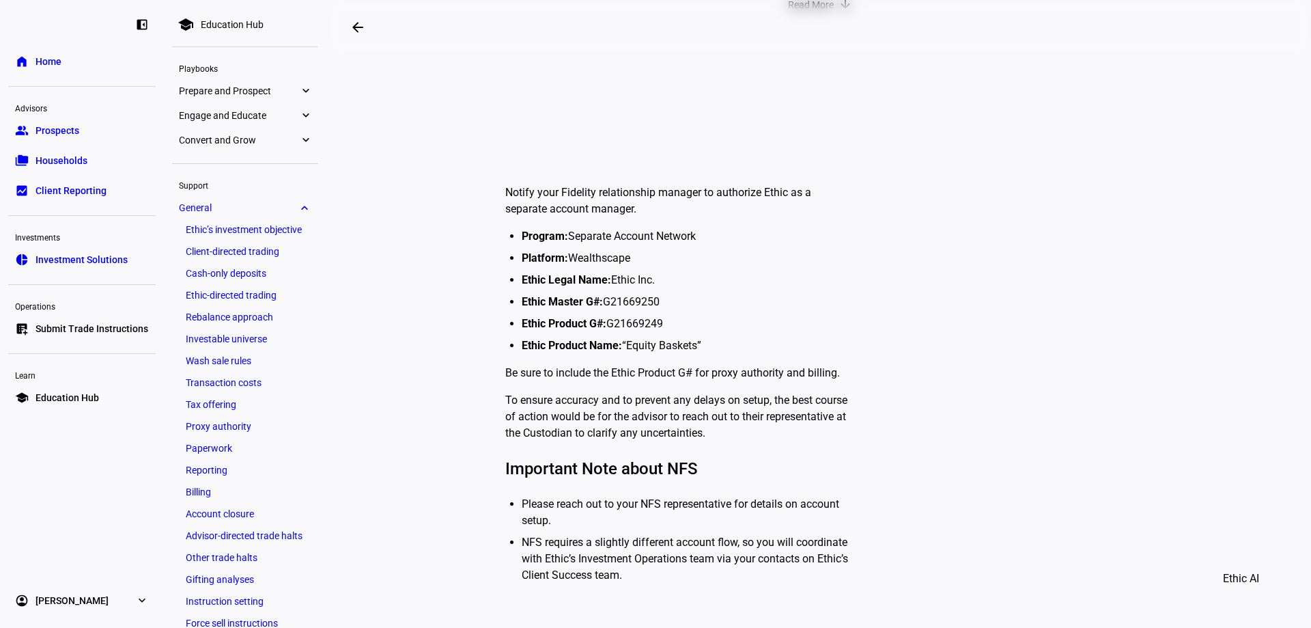
click at [664, 296] on li "Ethic Master G#: G21669250" at bounding box center [688, 302] width 333 height 16
drag, startPoint x: 662, startPoint y: 300, endPoint x: 604, endPoint y: 302, distance: 58.1
click at [604, 302] on li "Ethic Master G#: G21669250" at bounding box center [688, 302] width 333 height 16
copy li "G21669250"
drag, startPoint x: 615, startPoint y: 320, endPoint x: 624, endPoint y: 320, distance: 8.9
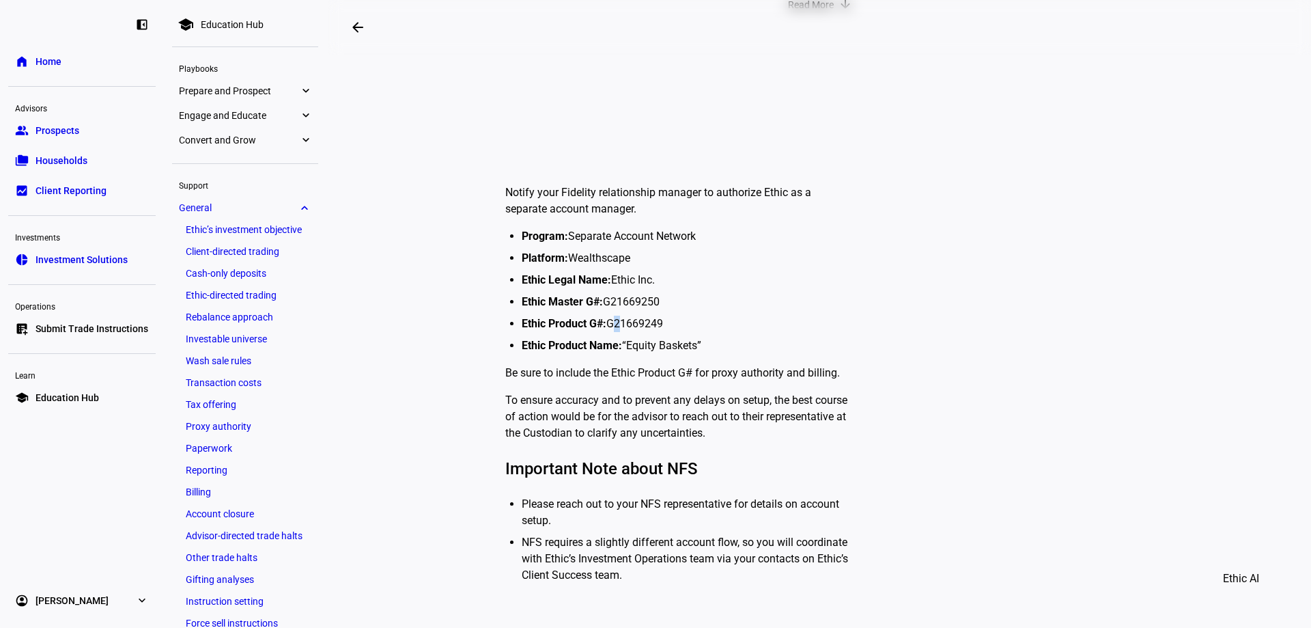
click at [619, 320] on li "Ethic Product G#: G21669249 ‍" at bounding box center [688, 323] width 333 height 16
click at [625, 320] on li "Ethic Product G#: G21669249 ‍" at bounding box center [688, 323] width 333 height 16
click at [626, 320] on li "Ethic Product G#: G21669249 ‍" at bounding box center [688, 323] width 333 height 16
copy li "G21669249 ‍"
click at [595, 289] on ul "Program: Separate Account Network Platform: Wealthscape Ethic Legal Name: Ethic…" at bounding box center [683, 291] width 344 height 126
